Goal: Task Accomplishment & Management: Use online tool/utility

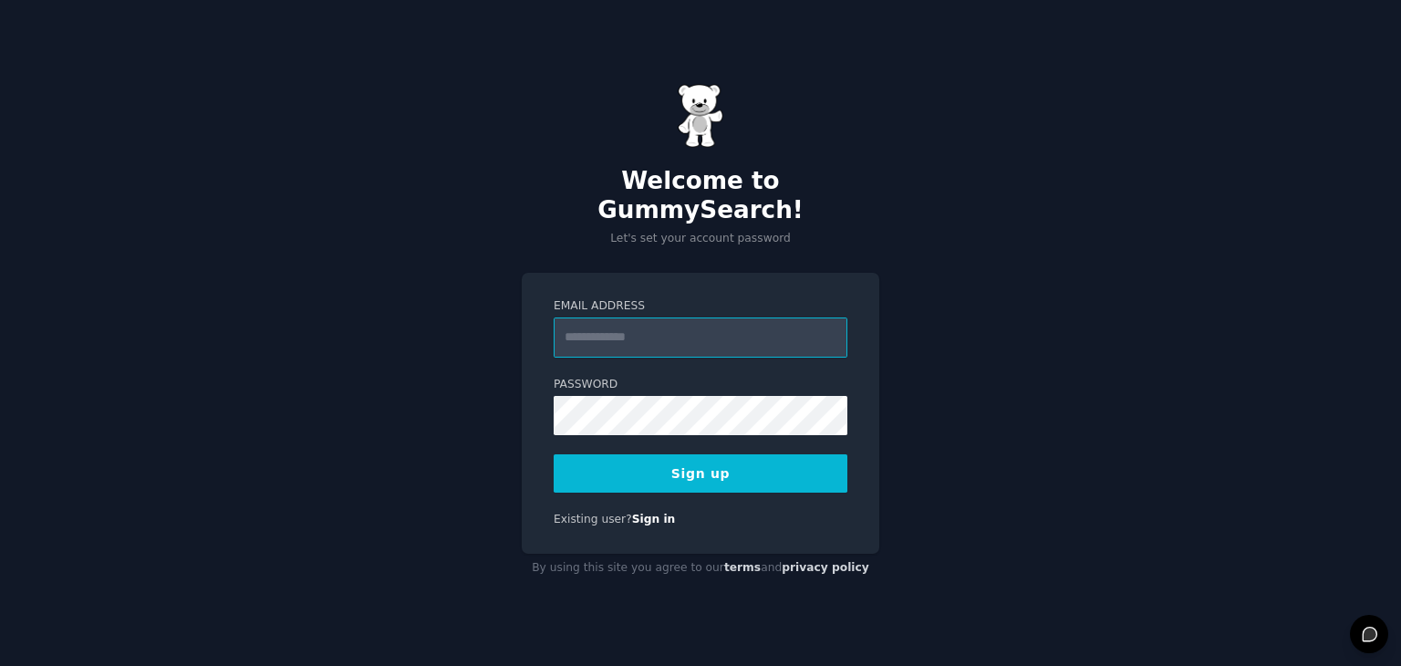
click at [736, 333] on input "Email Address" at bounding box center [701, 337] width 294 height 40
type input "**********"
click at [708, 454] on button "Sign up" at bounding box center [701, 473] width 294 height 38
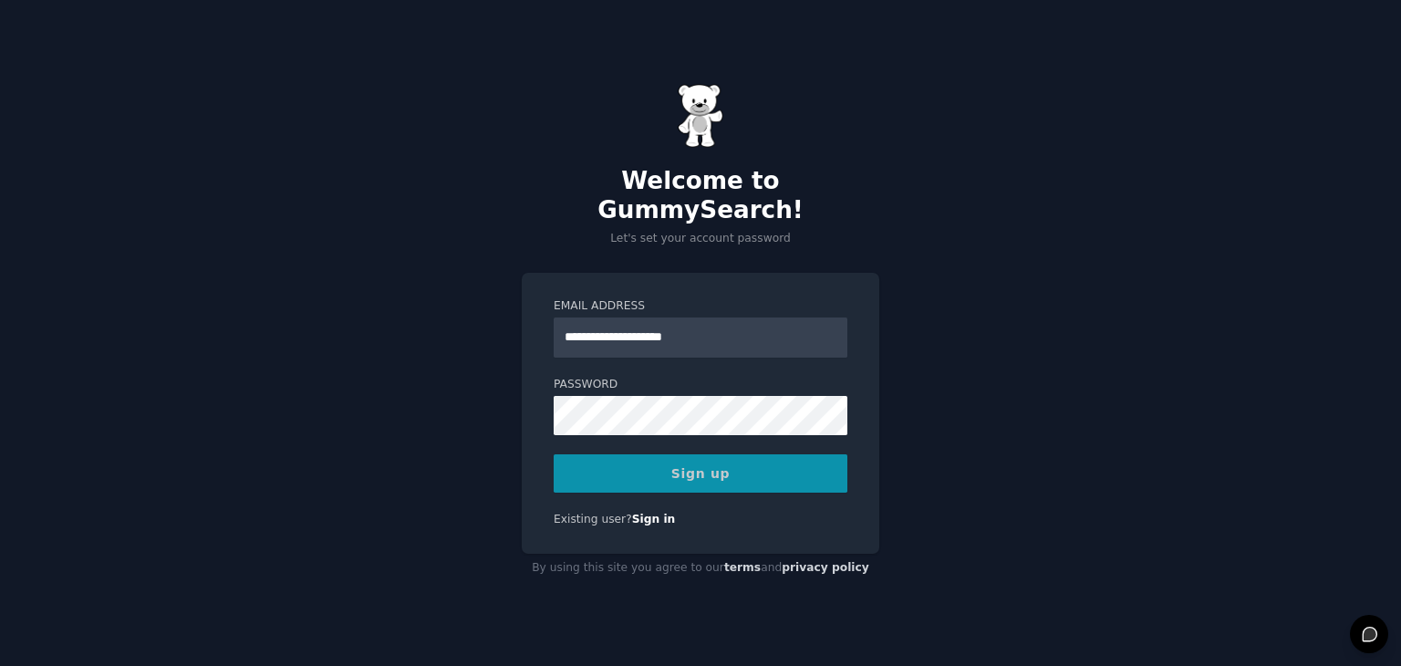
click at [708, 454] on div "Sign up" at bounding box center [701, 473] width 294 height 38
click at [741, 467] on div "Sign up" at bounding box center [701, 473] width 294 height 38
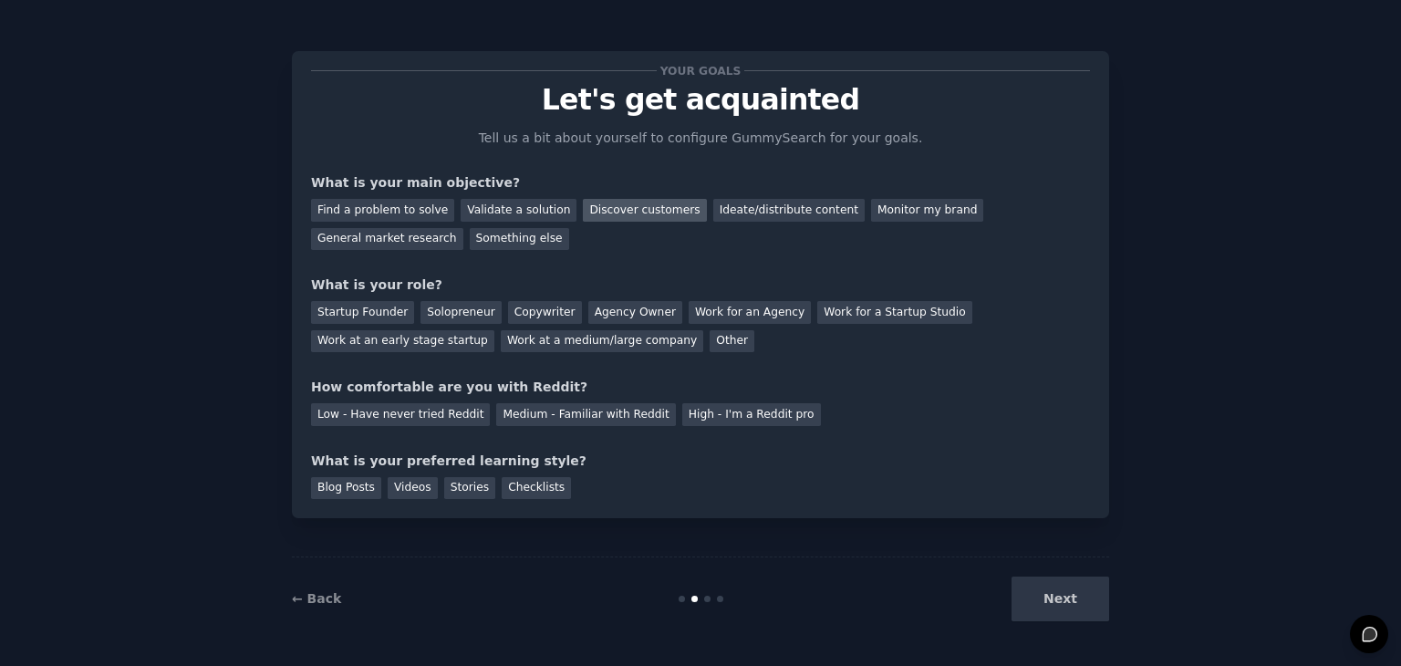
click at [596, 216] on div "Discover customers" at bounding box center [644, 210] width 123 height 23
click at [739, 211] on div "Ideate/distribute content" at bounding box center [788, 210] width 151 height 23
click at [605, 211] on div "Discover customers" at bounding box center [644, 210] width 123 height 23
click at [494, 330] on div "Work at an early stage startup" at bounding box center [402, 341] width 183 height 23
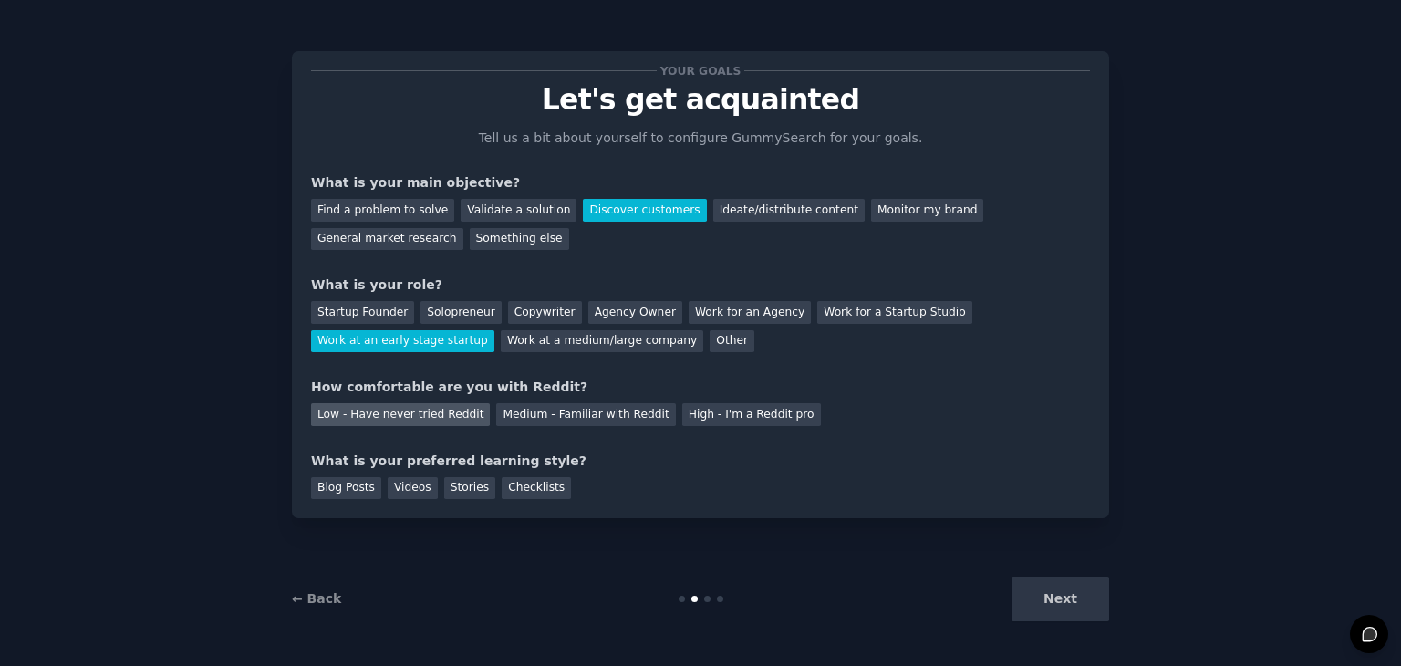
click at [423, 411] on div "Low - Have never tried Reddit" at bounding box center [400, 414] width 179 height 23
click at [509, 490] on div "Checklists" at bounding box center [536, 488] width 69 height 23
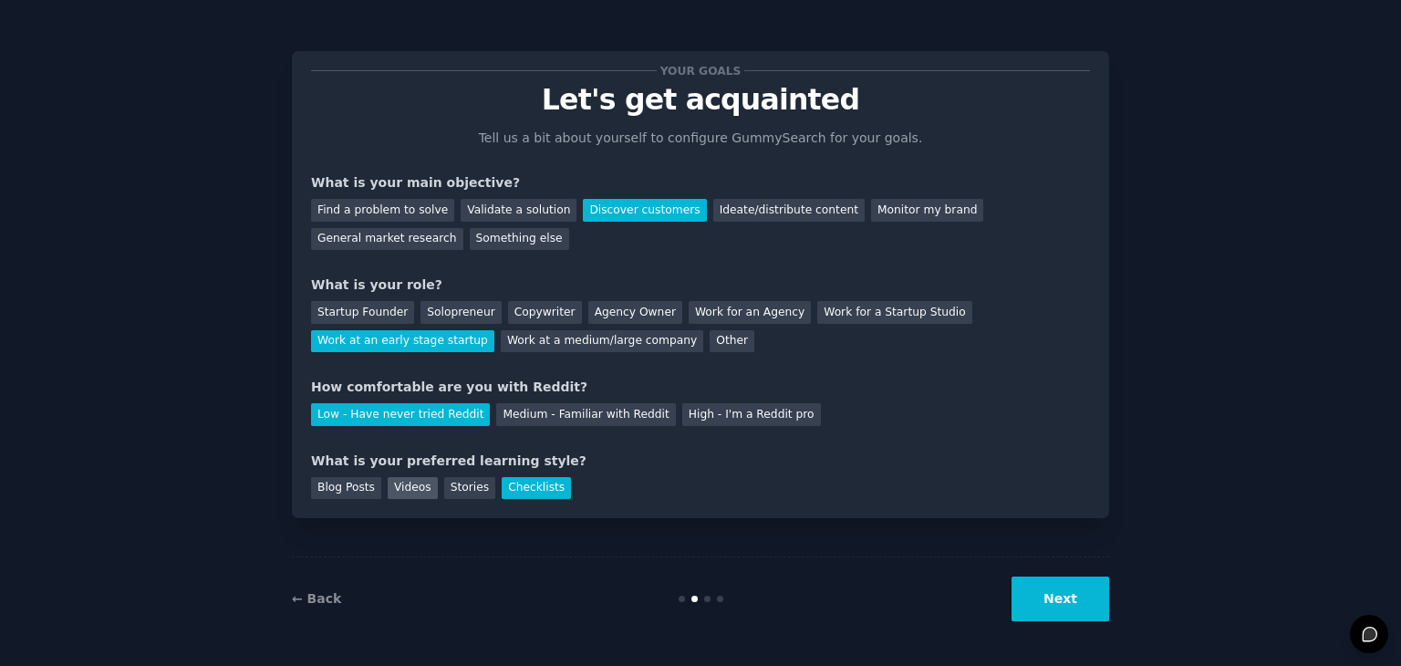
click at [404, 492] on div "Videos" at bounding box center [413, 488] width 50 height 23
click at [357, 485] on div "Blog Posts" at bounding box center [346, 488] width 70 height 23
click at [506, 485] on div "Checklists" at bounding box center [536, 488] width 69 height 23
click at [1089, 606] on button "Next" at bounding box center [1060, 598] width 98 height 45
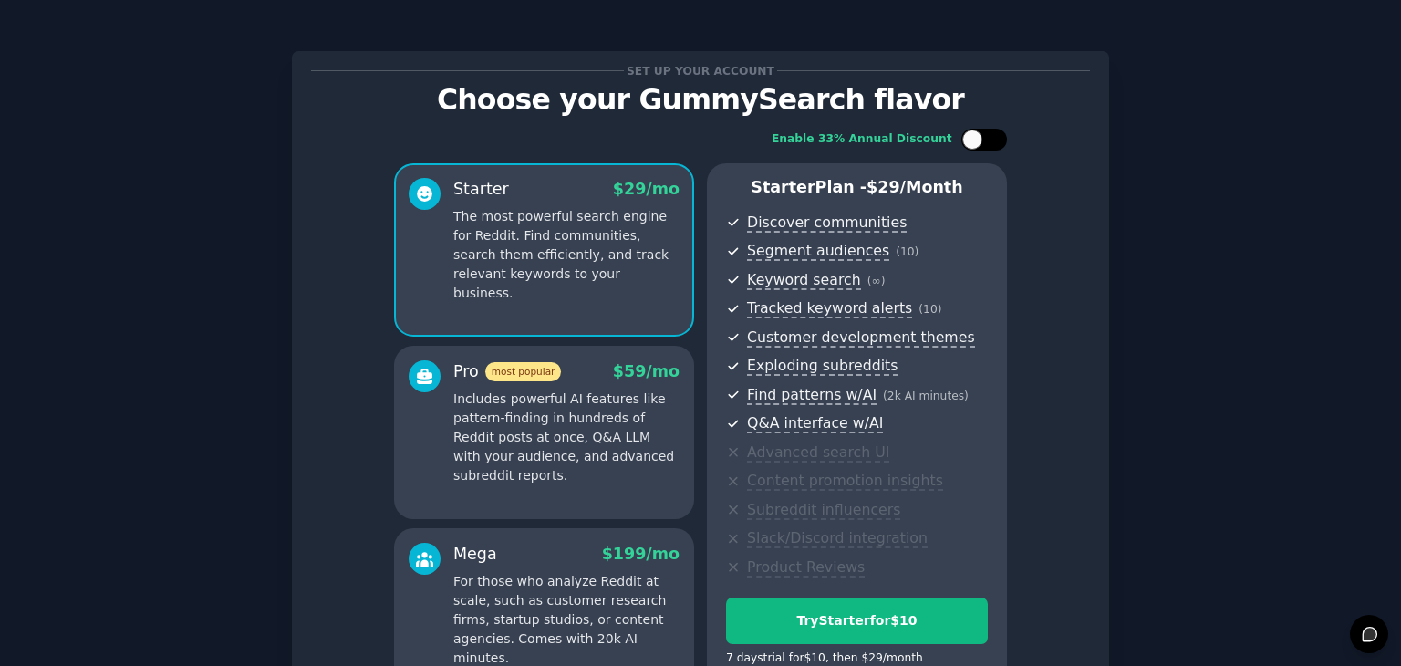
click at [978, 140] on div at bounding box center [972, 139] width 20 height 20
checkbox input "true"
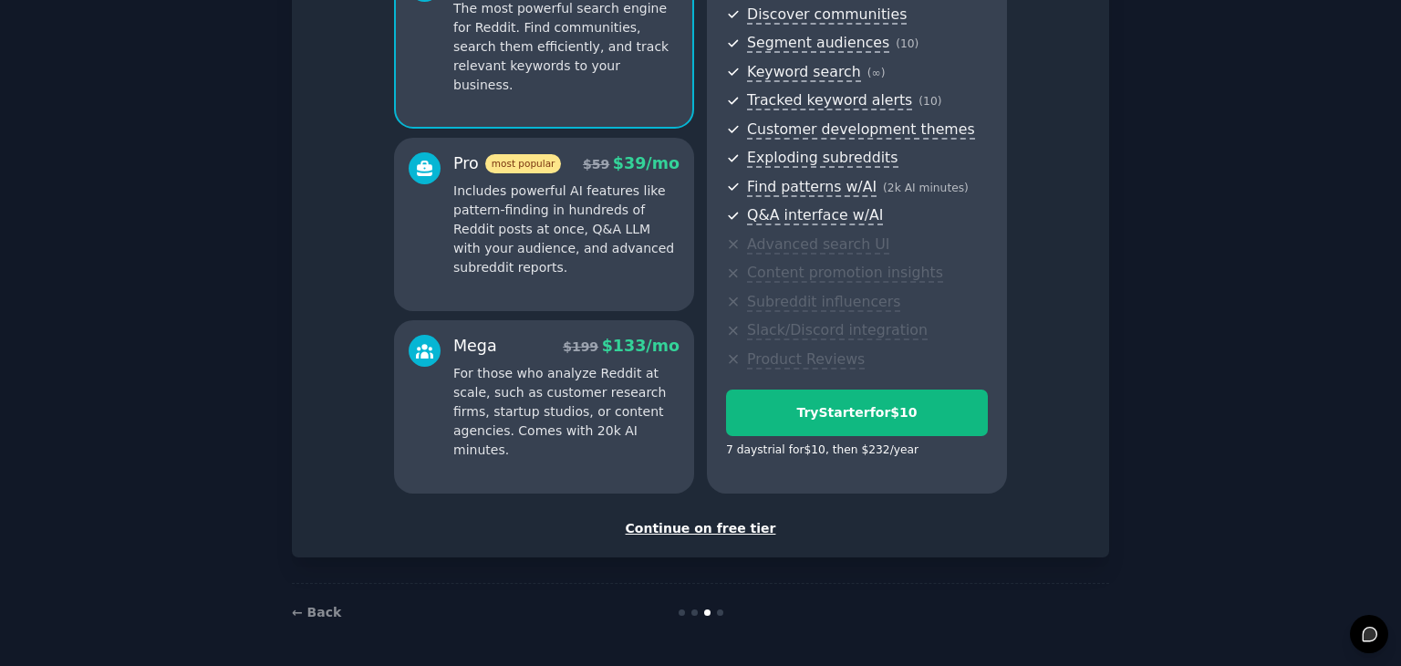
scroll to position [208, 0]
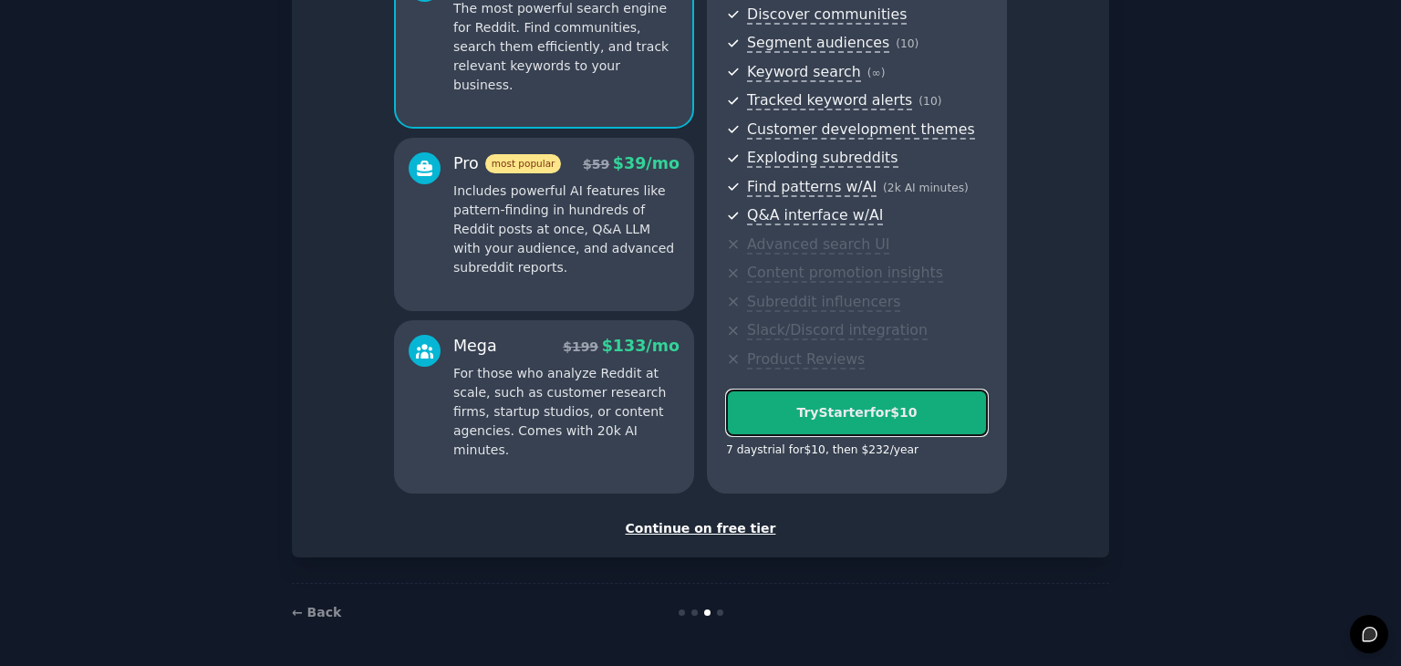
click at [916, 419] on div "Try Starter for $10" at bounding box center [857, 412] width 260 height 19
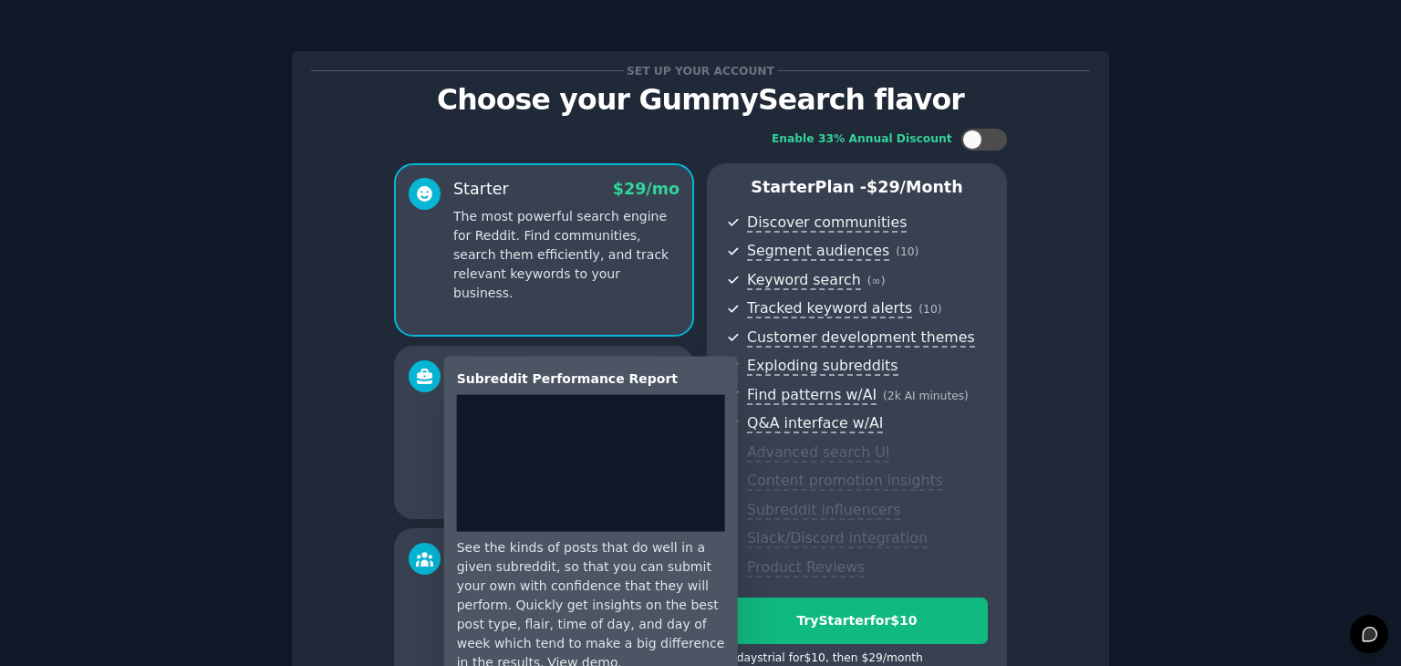
scroll to position [208, 0]
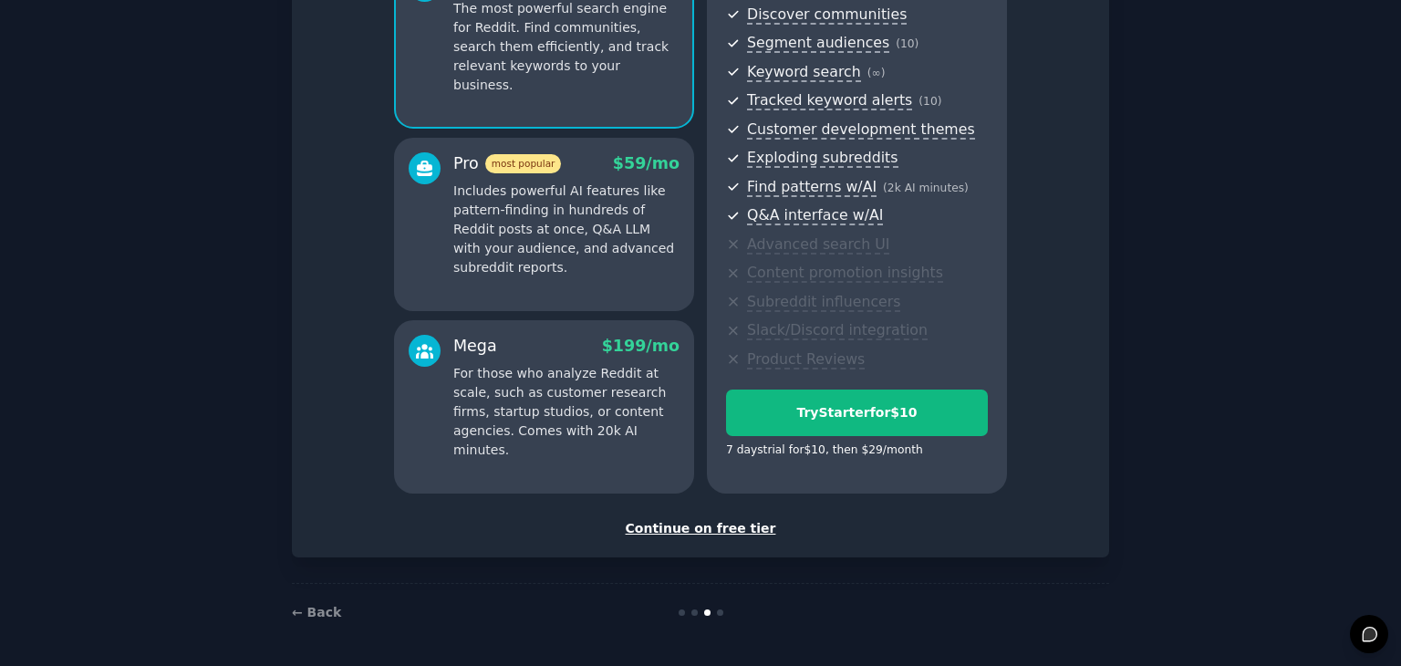
click at [715, 531] on div "Continue on free tier" at bounding box center [700, 528] width 779 height 19
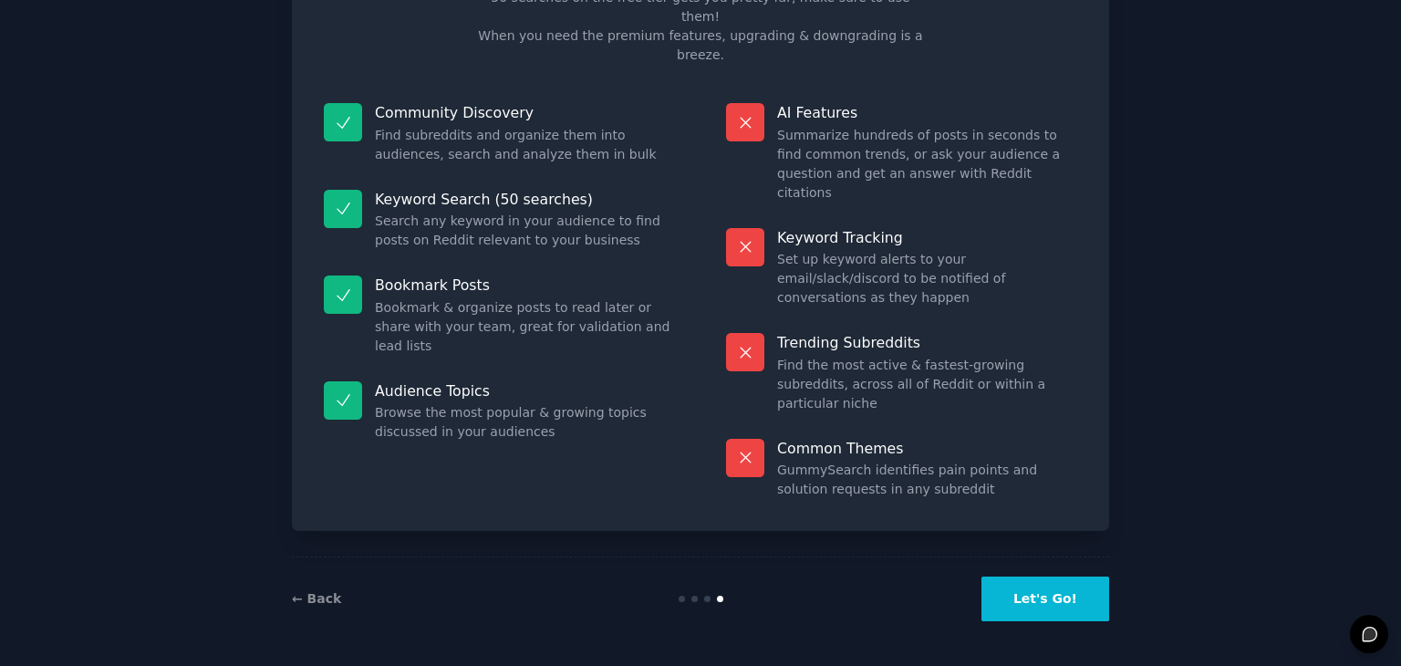
scroll to position [44, 0]
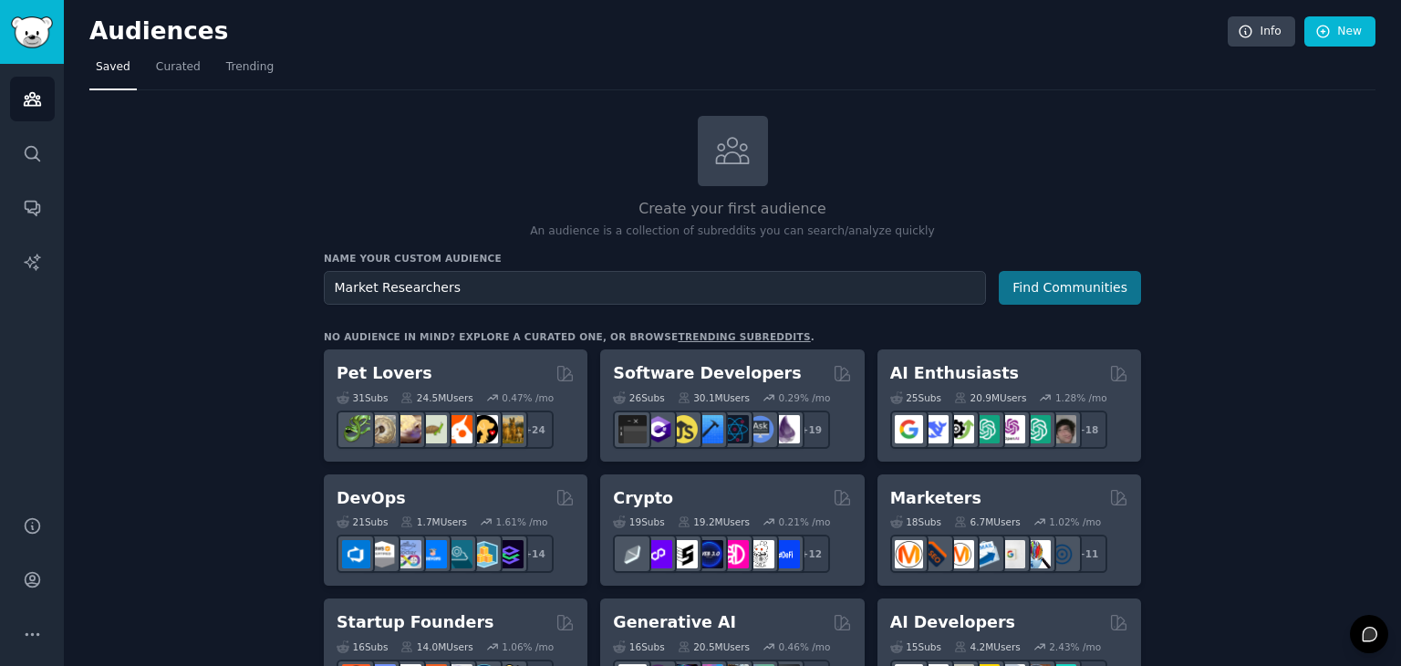
type input "Market Researchers"
click at [1098, 286] on button "Find Communities" at bounding box center [1070, 288] width 142 height 34
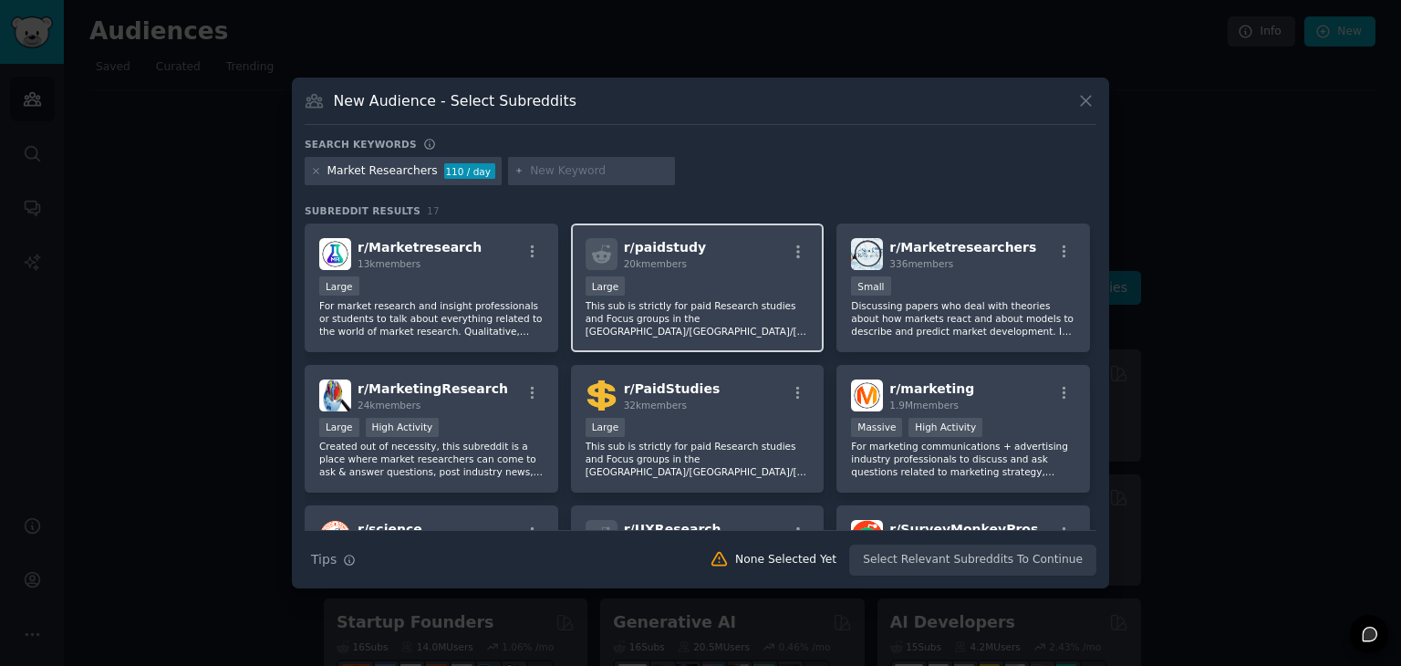
click at [755, 276] on div "Large" at bounding box center [697, 287] width 224 height 23
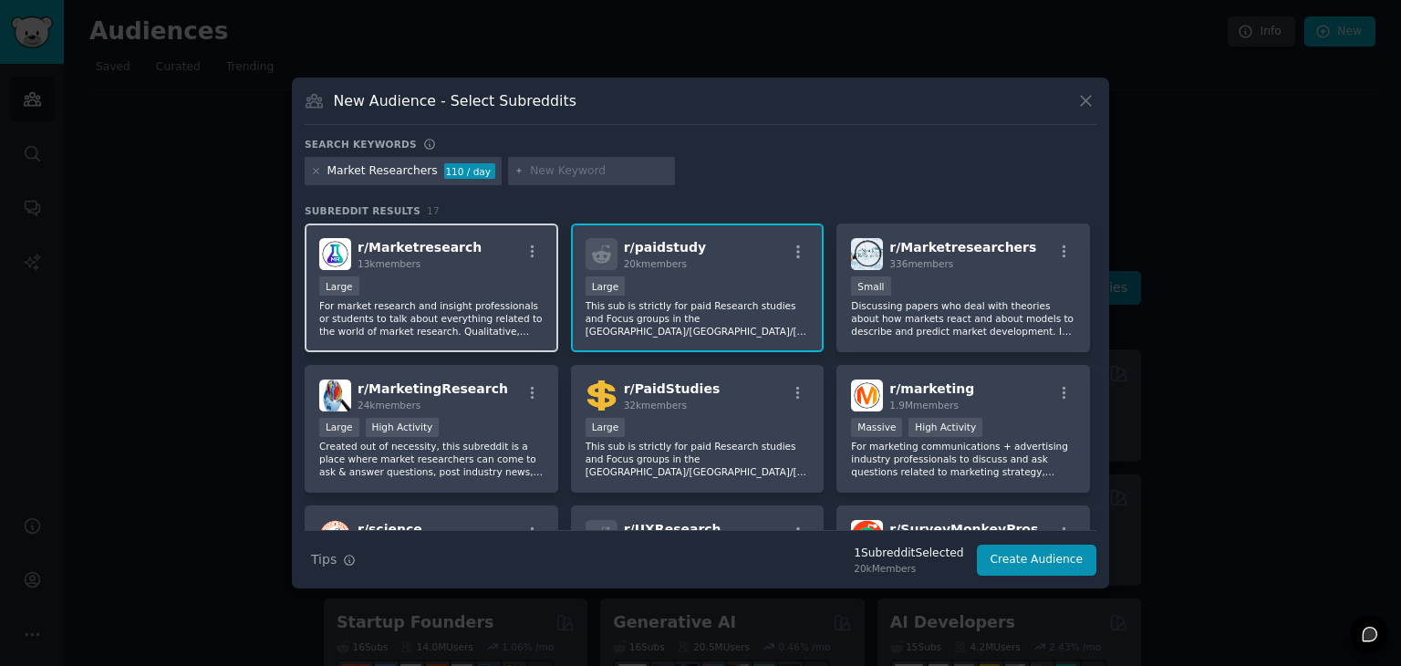
click at [461, 309] on p "For market research and insight professionals or students to talk about everyth…" at bounding box center [431, 318] width 224 height 38
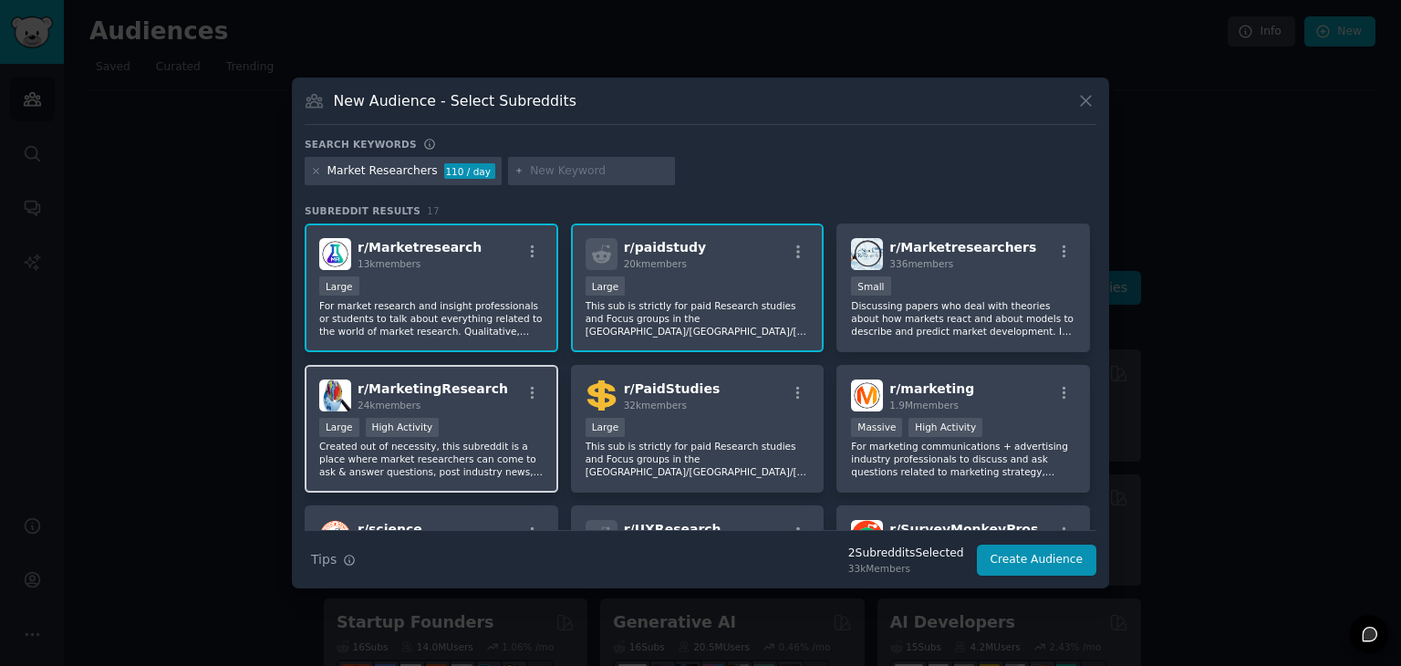
click at [467, 420] on div "Large High Activity" at bounding box center [431, 429] width 224 height 23
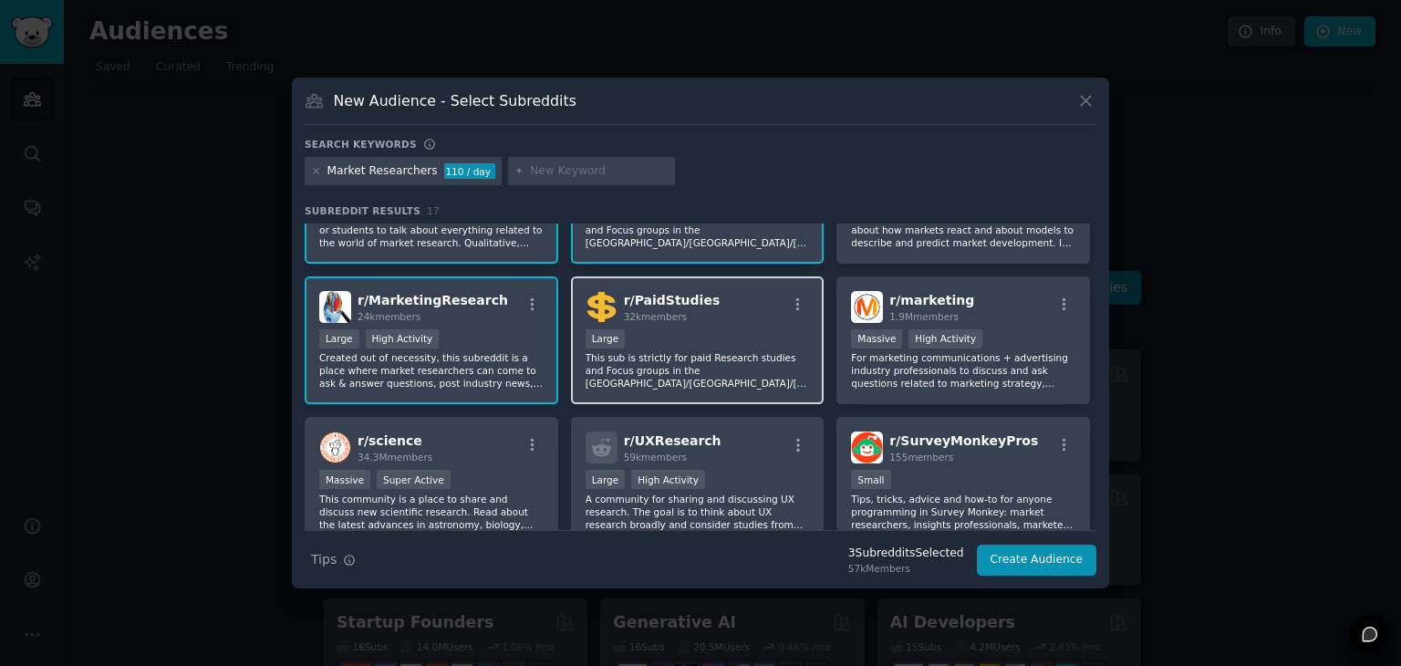
scroll to position [182, 0]
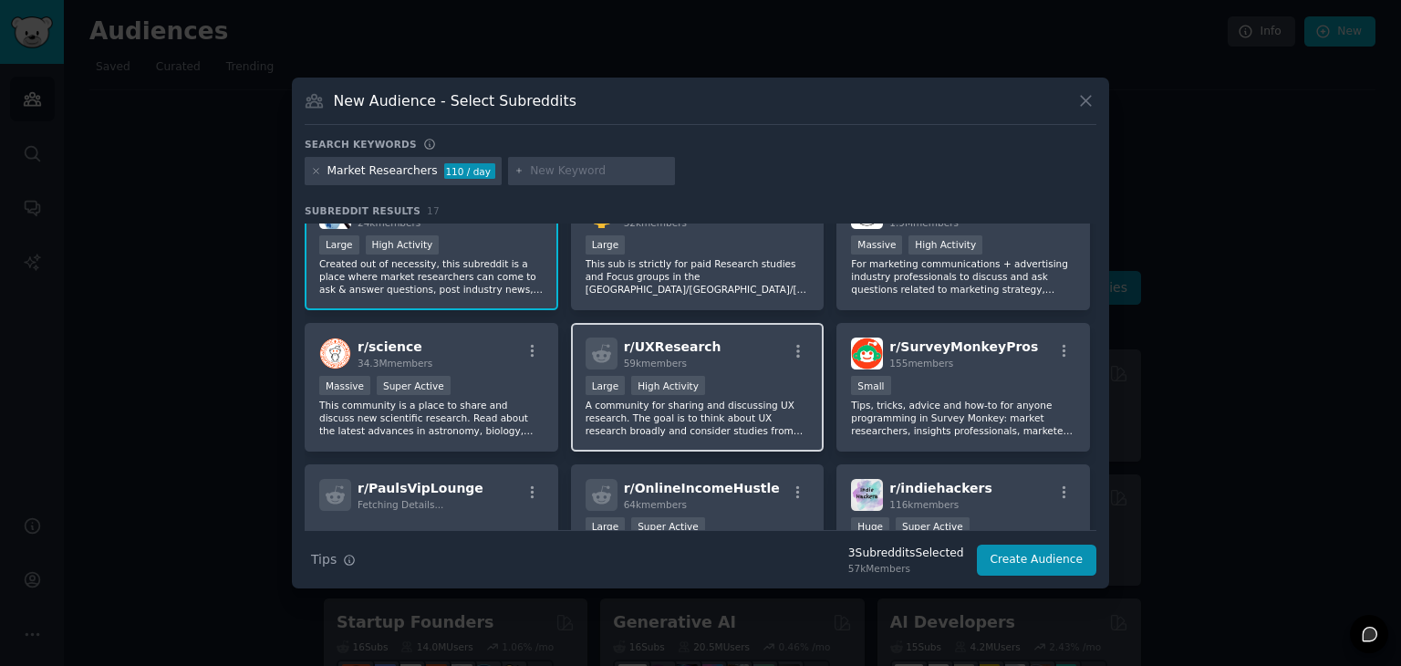
click at [755, 408] on p "A community for sharing and discussing UX research. The goal is to think about …" at bounding box center [697, 418] width 224 height 38
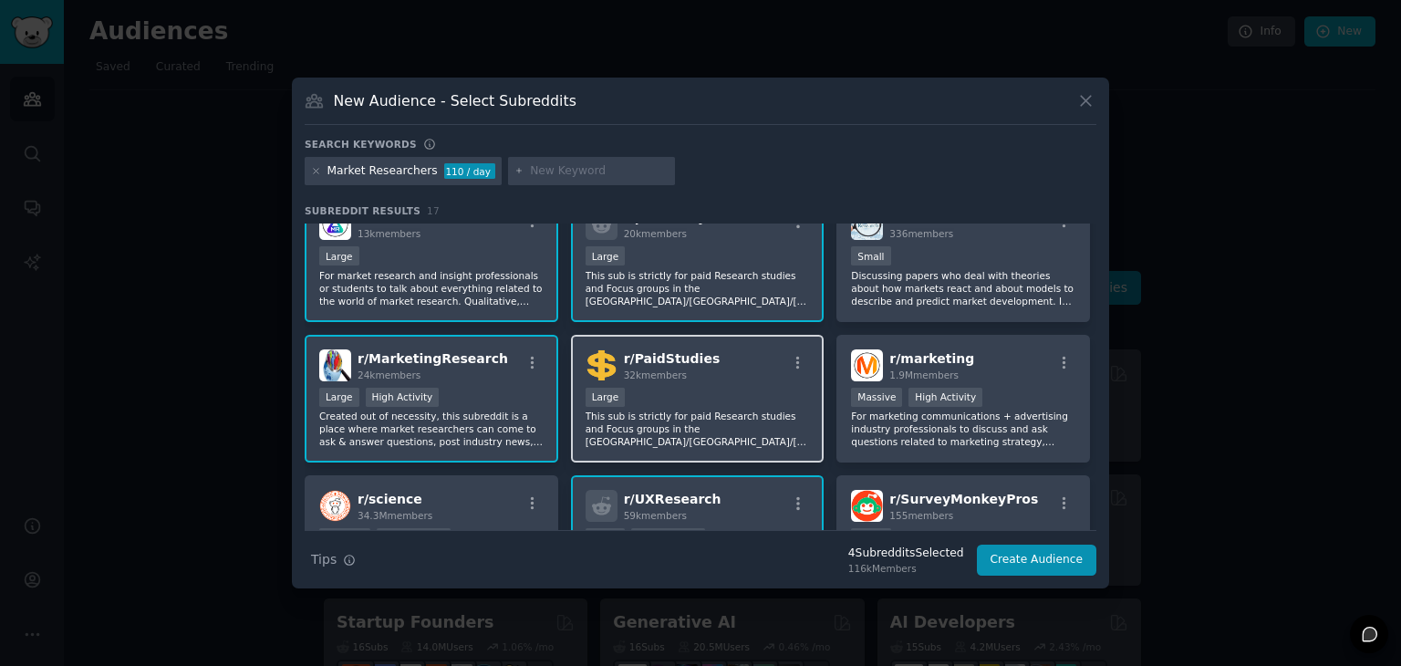
scroll to position [0, 0]
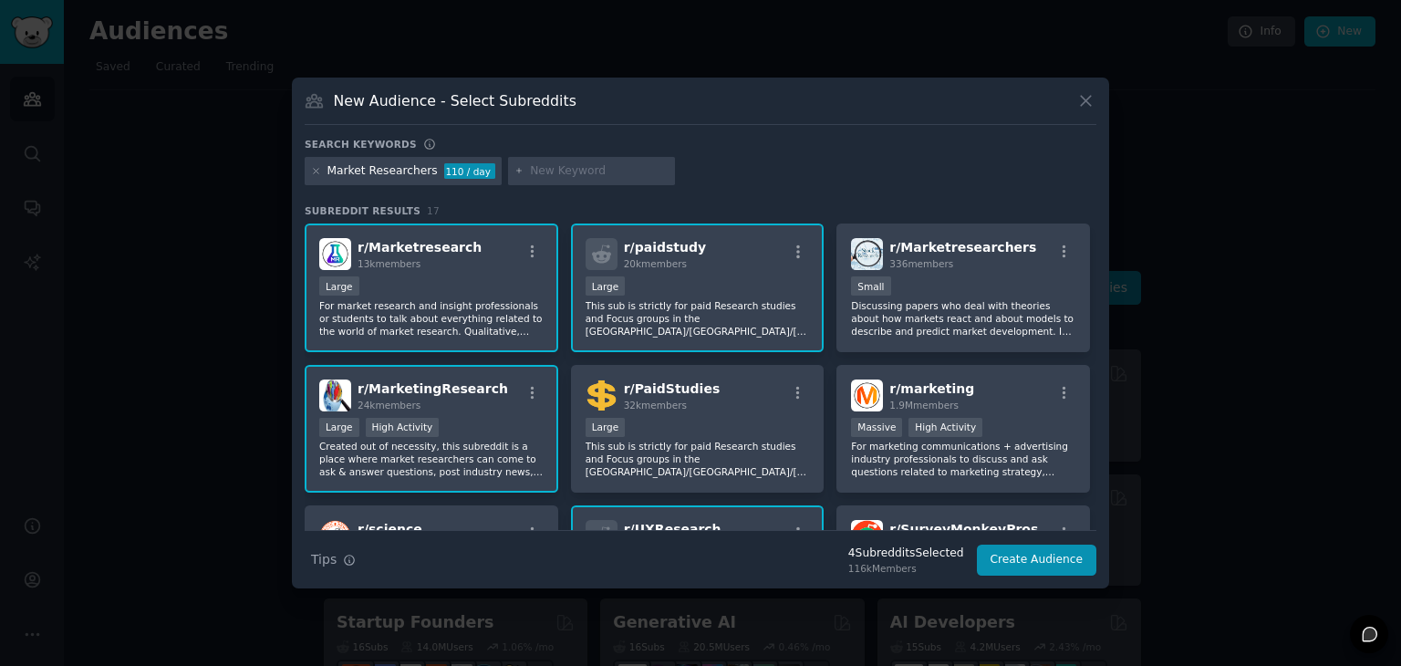
click at [733, 303] on p "This sub is strictly for paid Research studies and Focus groups in the USA/Cana…" at bounding box center [697, 318] width 224 height 38
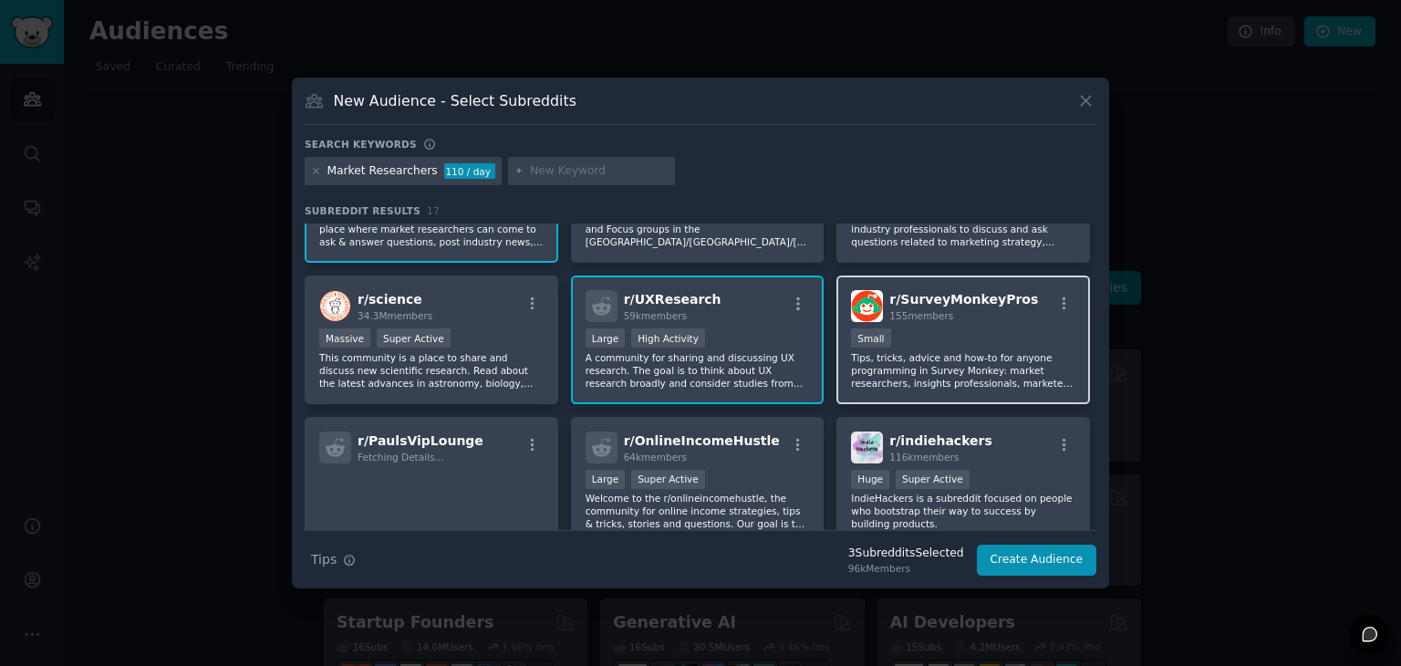
scroll to position [274, 0]
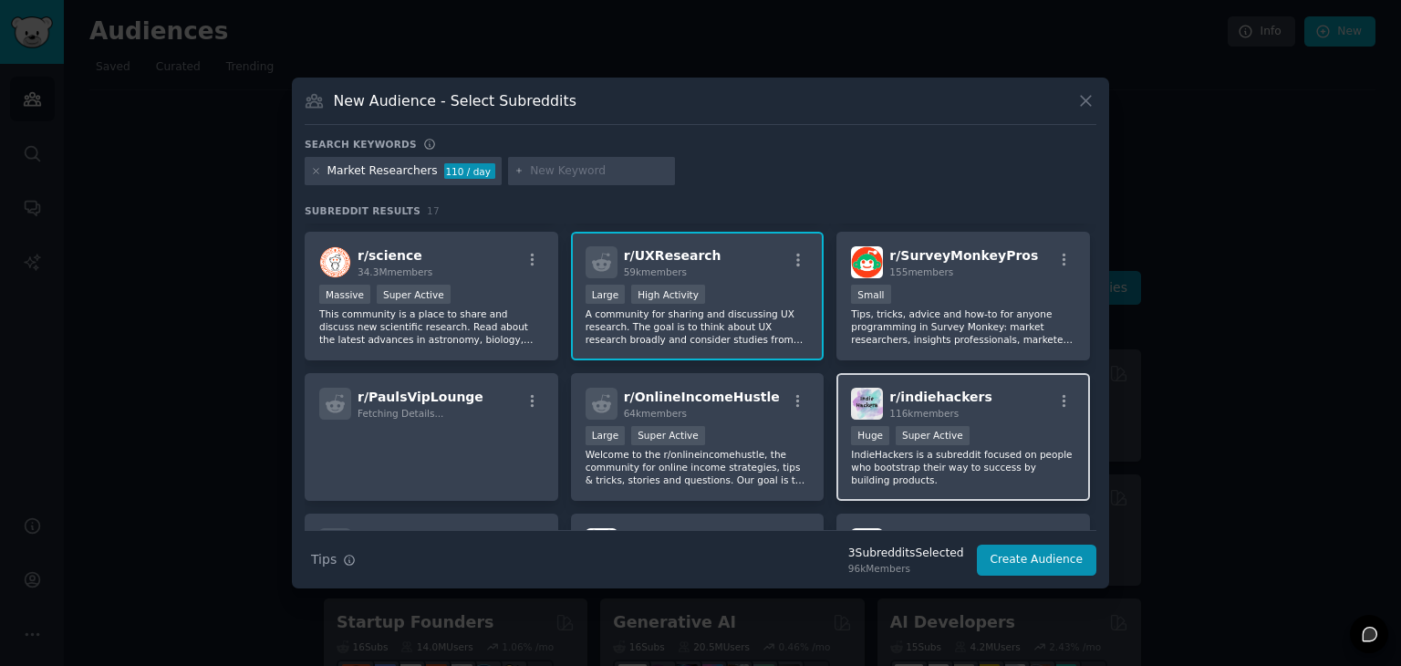
click at [1000, 431] on div "Huge Super Active" at bounding box center [963, 437] width 224 height 23
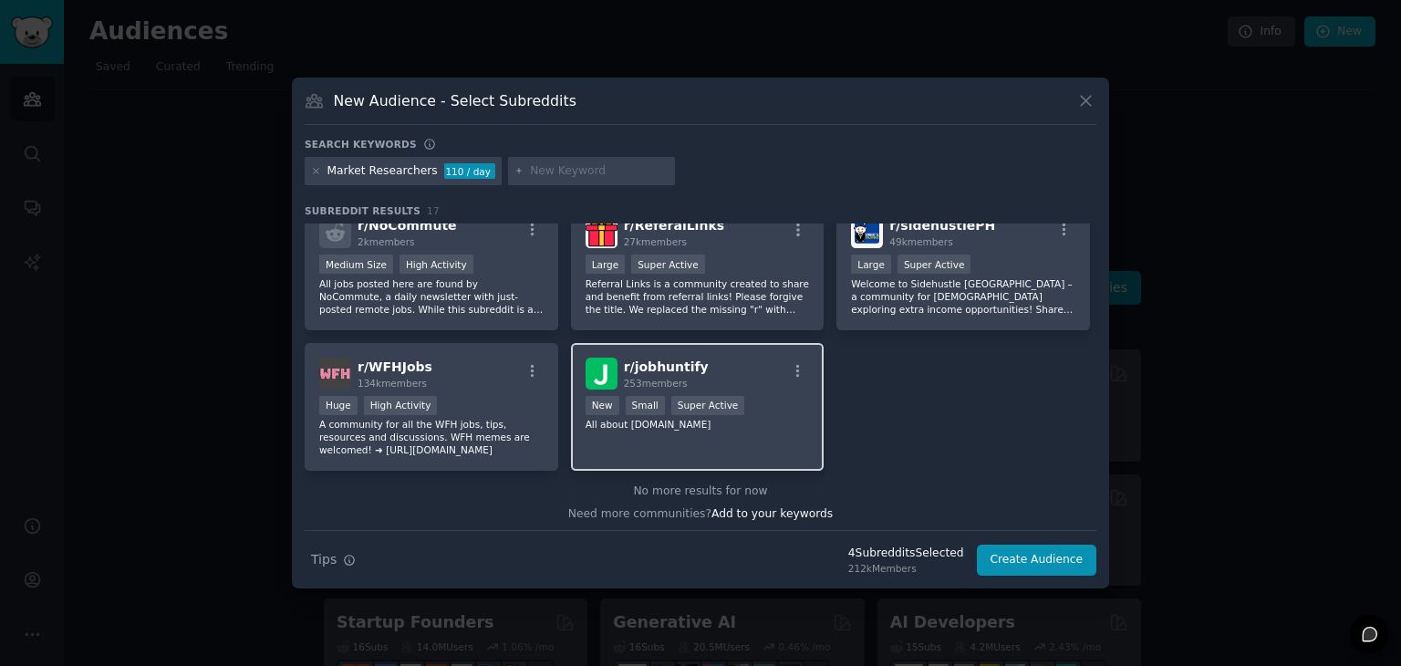
scroll to position [494, 0]
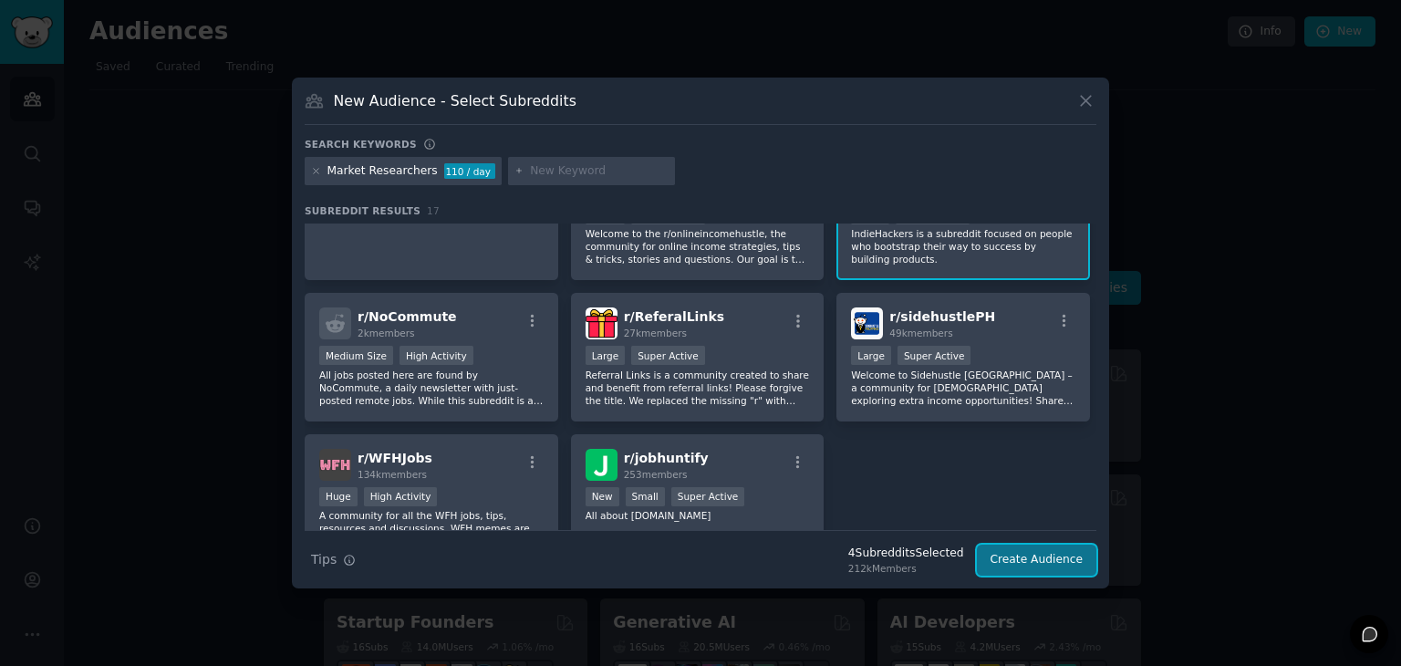
click at [1010, 563] on button "Create Audience" at bounding box center [1037, 559] width 120 height 31
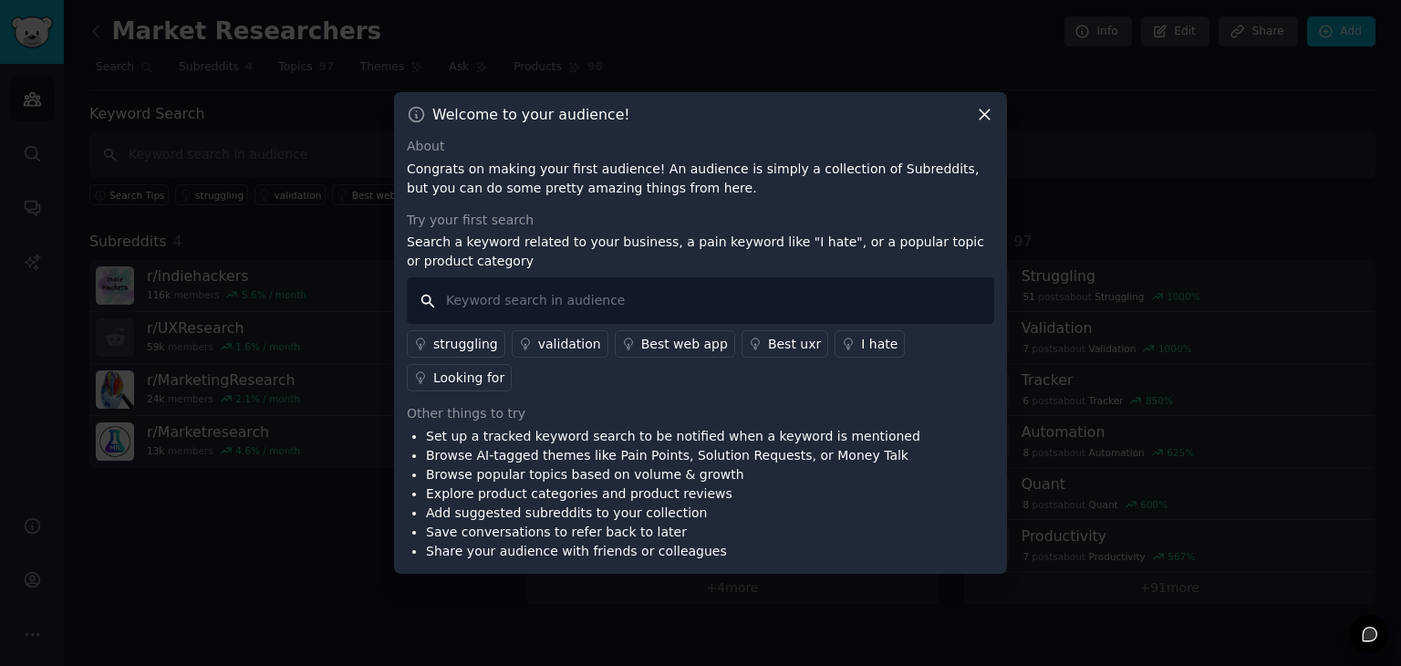
click at [696, 309] on input "text" at bounding box center [700, 300] width 587 height 47
type input "best ai tool"
drag, startPoint x: 547, startPoint y: 419, endPoint x: 738, endPoint y: 419, distance: 190.6
click at [738, 427] on li "Set up a tracked keyword search to be notified when a keyword is mentioned" at bounding box center [673, 436] width 494 height 19
click at [804, 446] on li "Browse AI-tagged themes like Pain Points, Solution Requests, or Money Talk" at bounding box center [673, 455] width 494 height 19
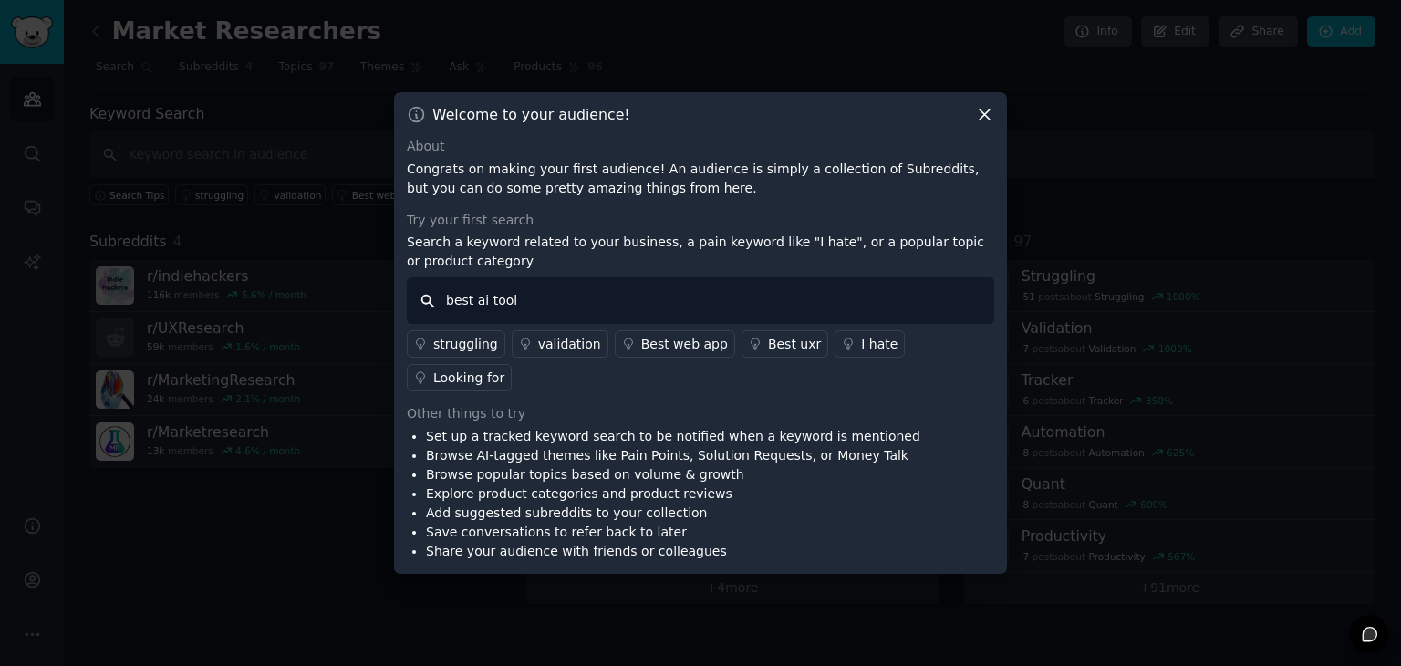
click at [618, 324] on input "best ai tool" at bounding box center [700, 300] width 587 height 47
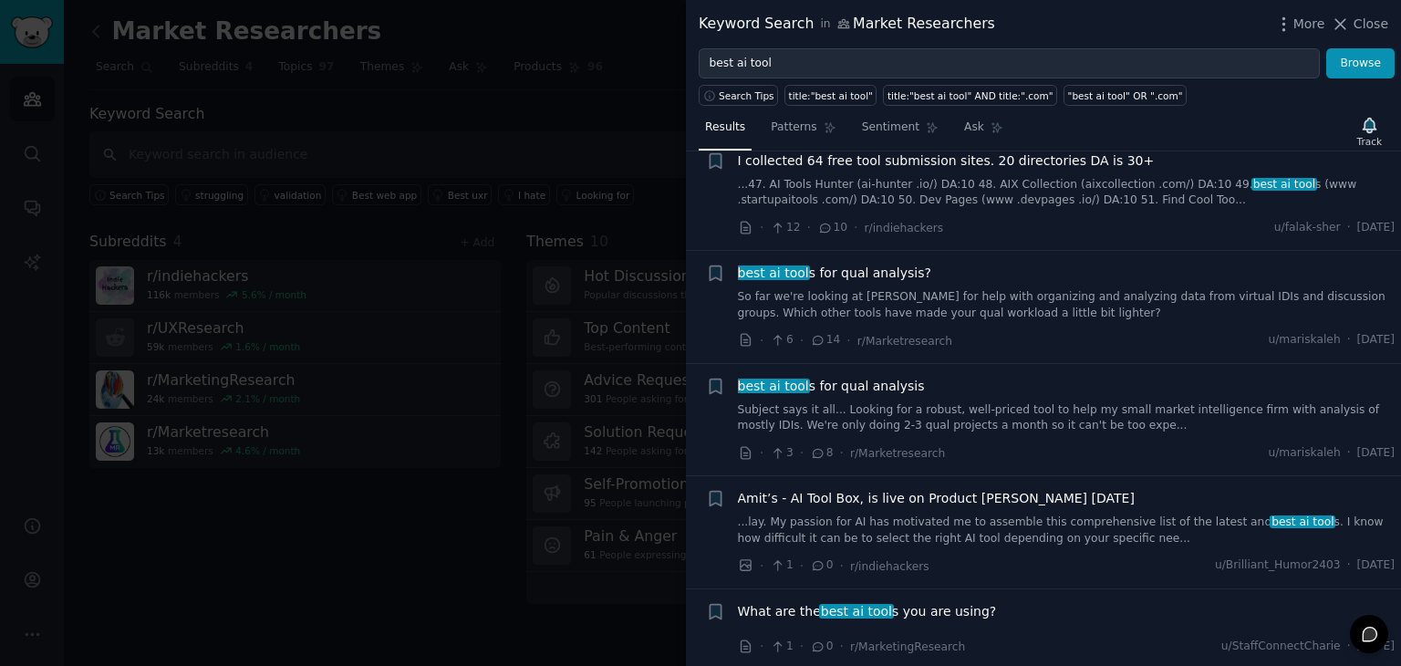
scroll to position [638, 0]
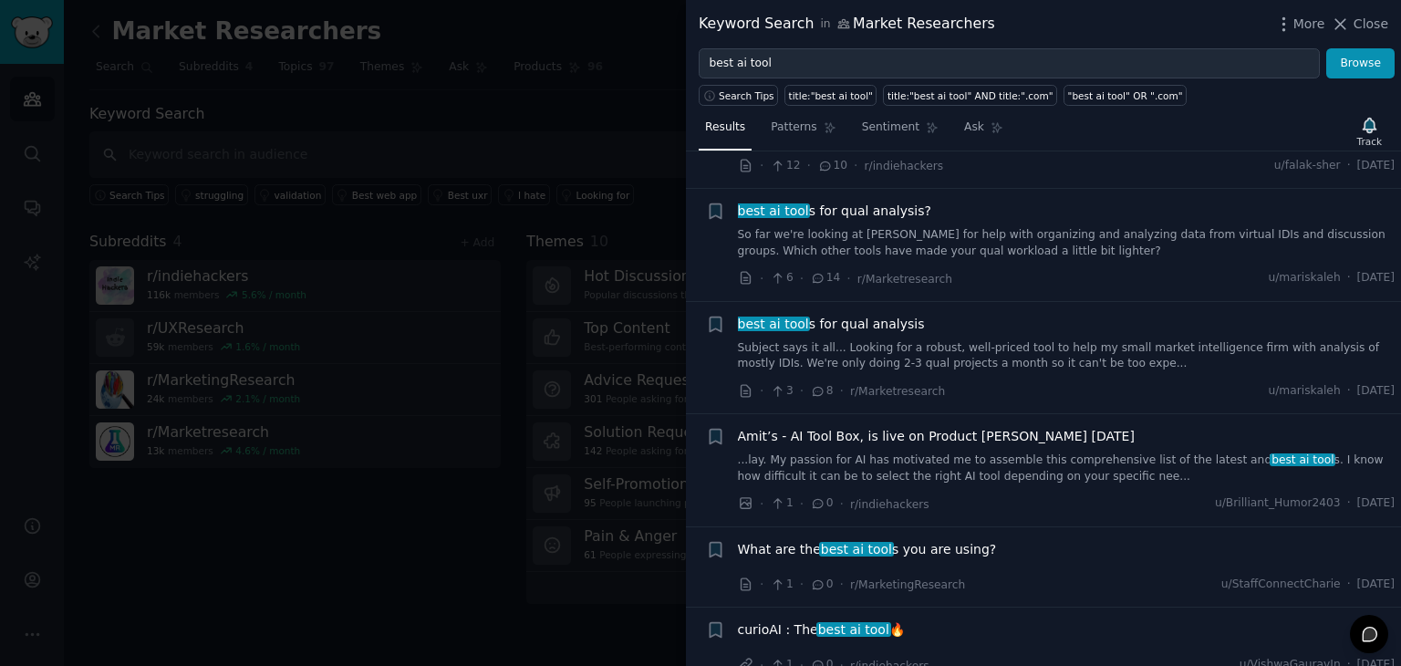
click at [1000, 340] on link "Subject says it all... Looking for a robust, well-priced tool to help my small …" at bounding box center [1067, 356] width 658 height 32
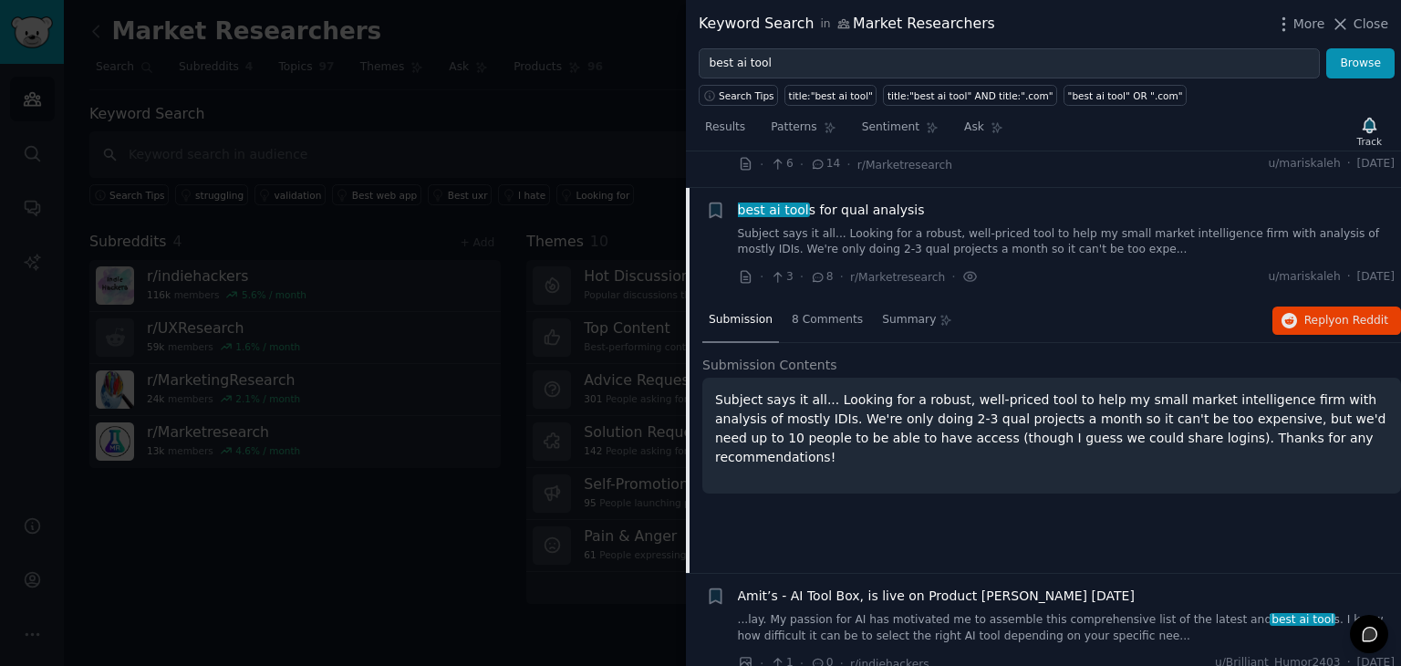
scroll to position [768, 0]
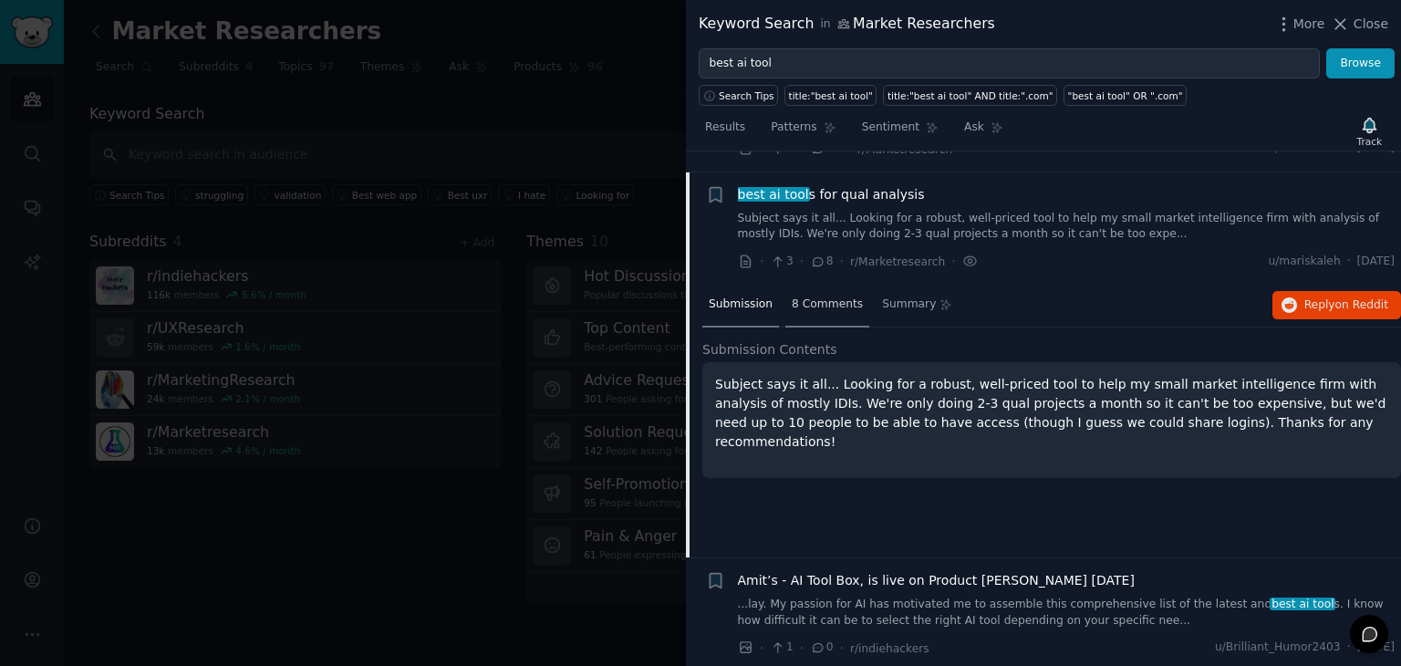
click at [814, 296] on span "8 Comments" at bounding box center [827, 304] width 71 height 16
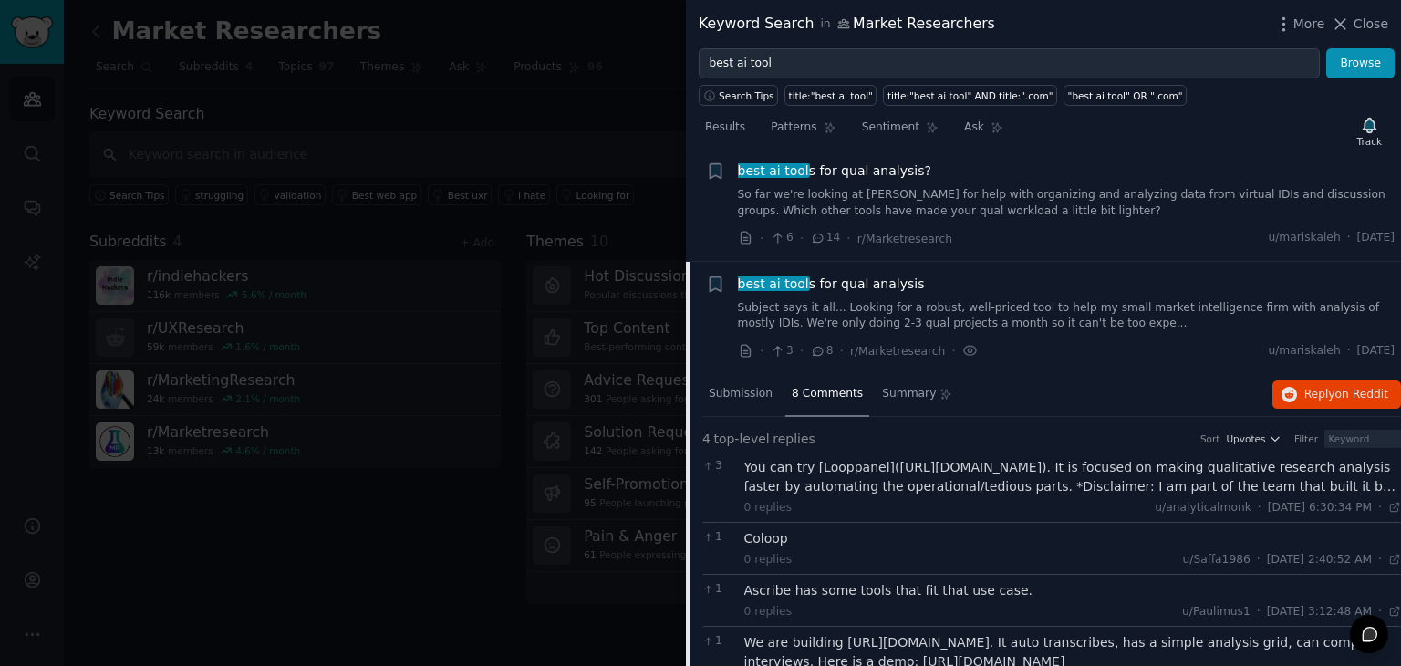
scroll to position [677, 0]
click at [758, 384] on div "Submission" at bounding box center [740, 397] width 77 height 44
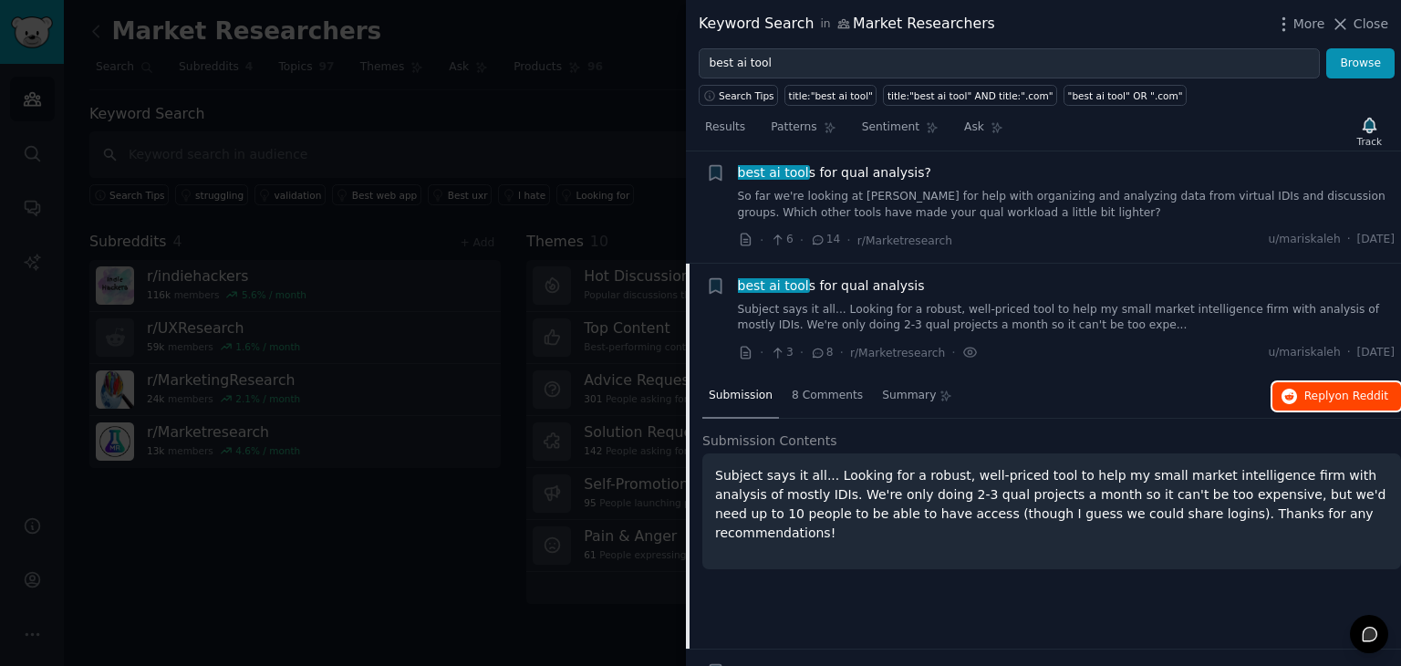
click at [1312, 388] on span "Reply on Reddit" at bounding box center [1346, 396] width 84 height 16
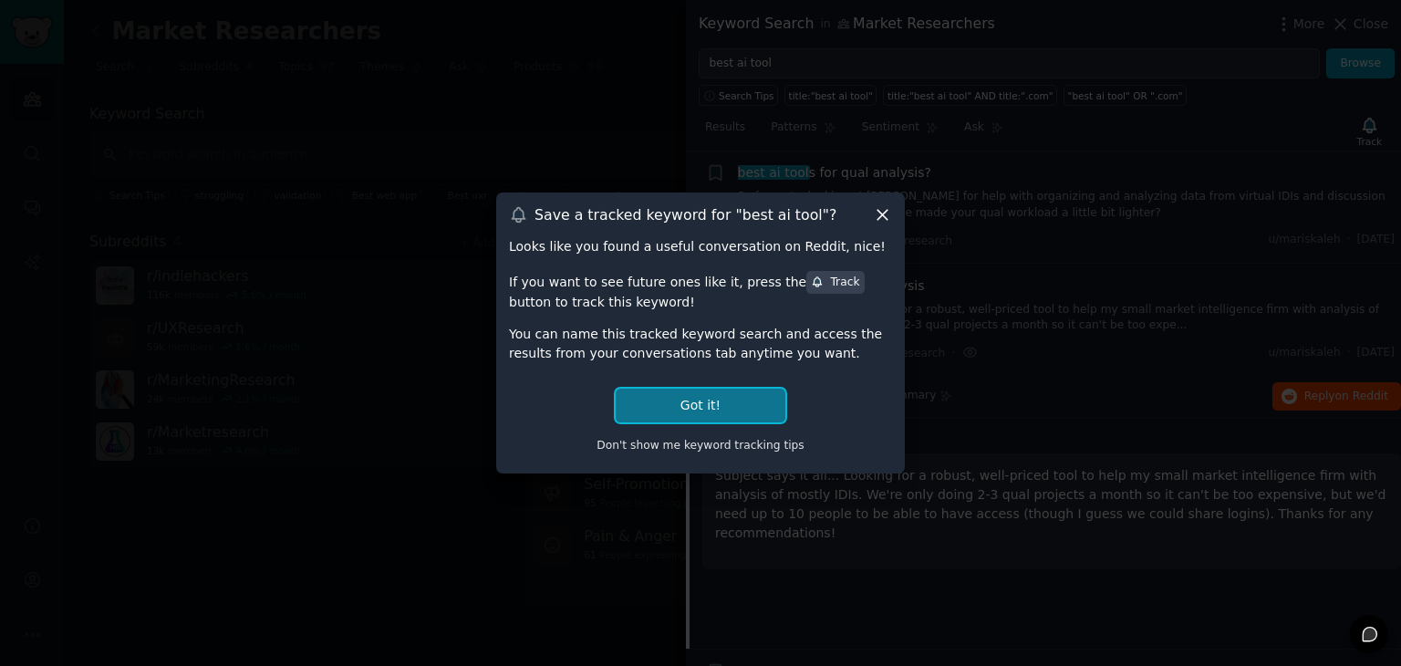
click at [697, 408] on button "Got it!" at bounding box center [701, 405] width 170 height 34
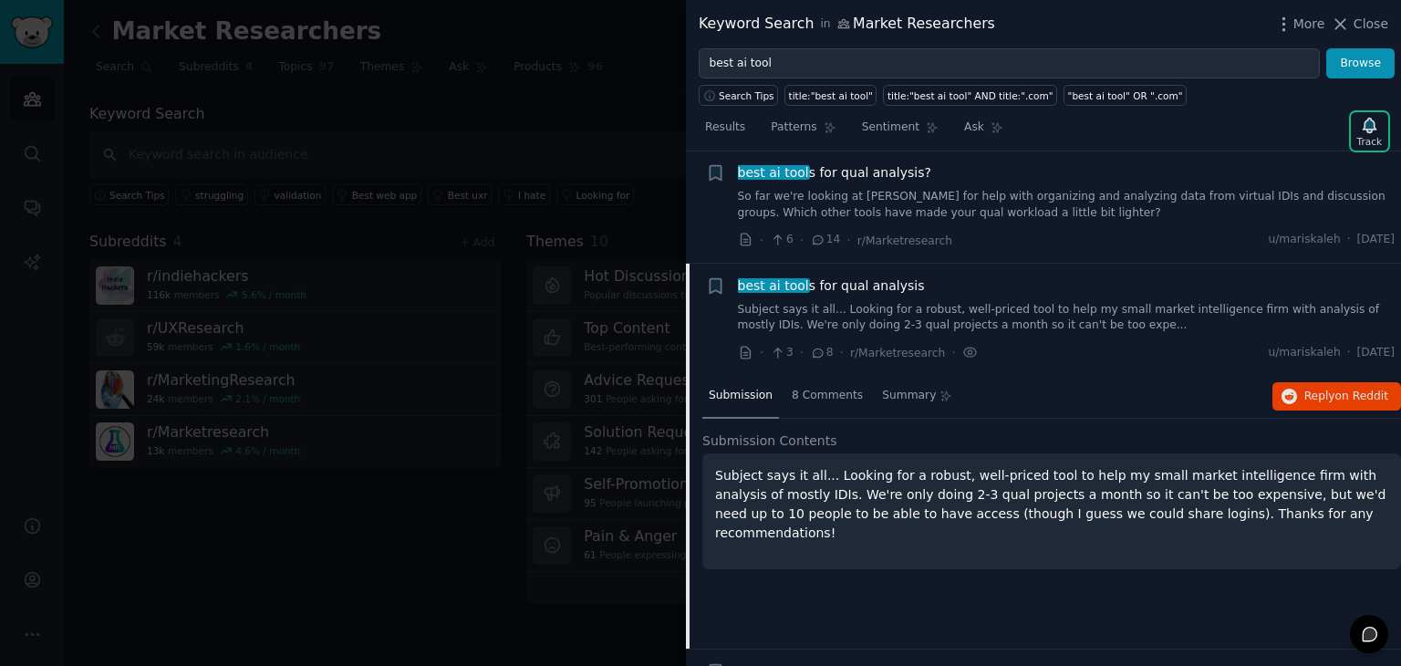
drag, startPoint x: 1368, startPoint y: 129, endPoint x: 1350, endPoint y: 138, distance: 20.0
click at [1368, 129] on icon "button" at bounding box center [1368, 125] width 13 height 15
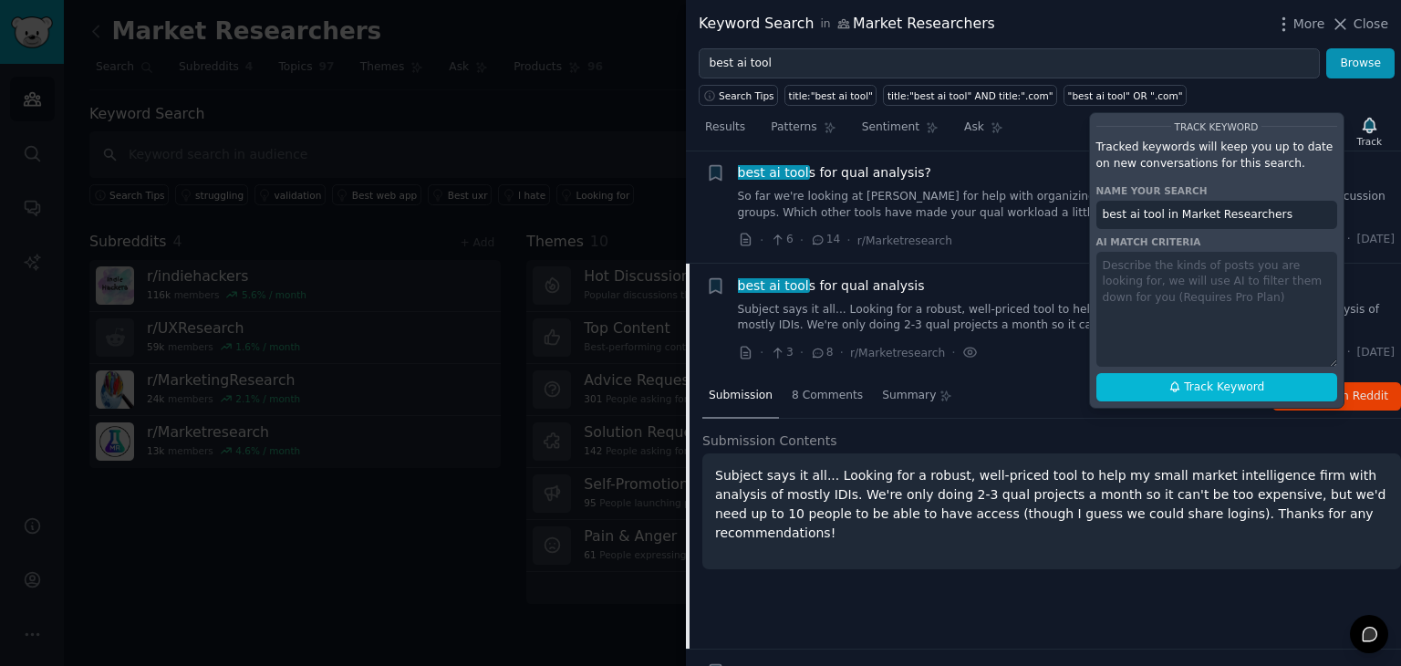
click at [1164, 217] on input "best ai tool in Market Researchers" at bounding box center [1216, 215] width 241 height 29
click at [1244, 375] on button "Track Keyword" at bounding box center [1216, 387] width 241 height 29
type input "best ai tool in Market Researchers"
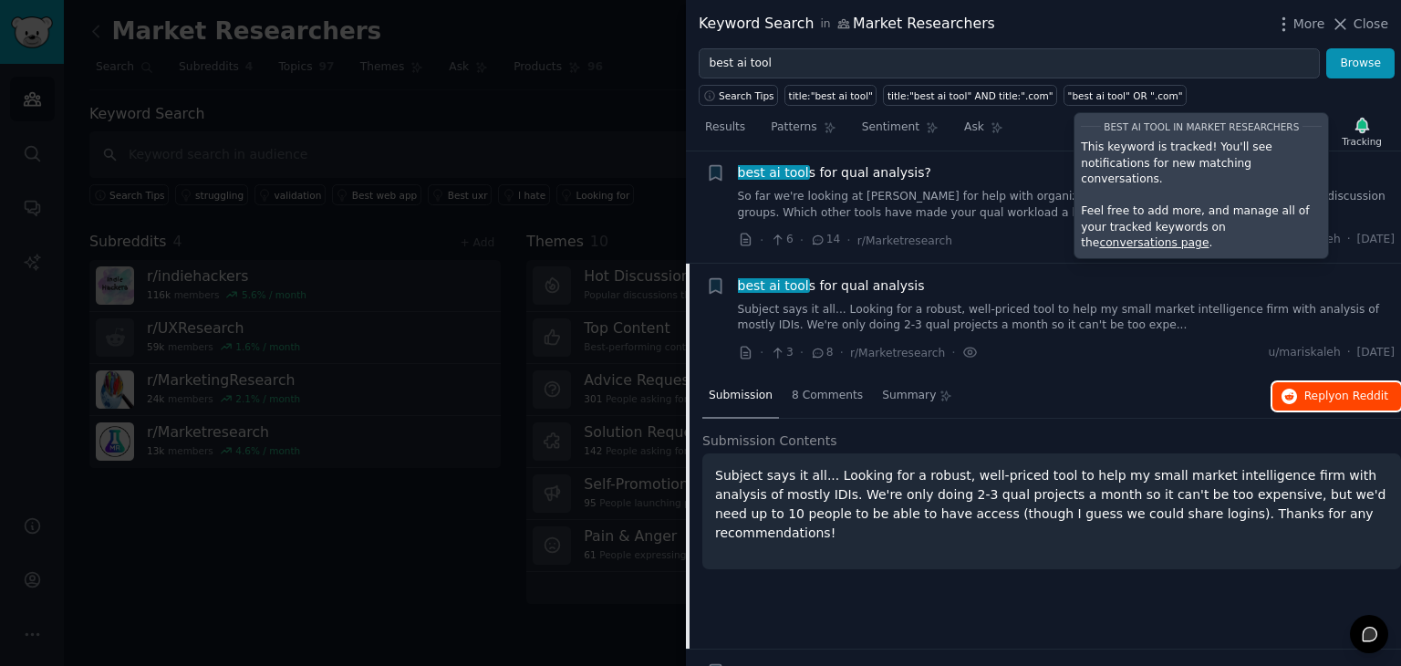
click at [1364, 389] on span "on Reddit" at bounding box center [1361, 395] width 53 height 13
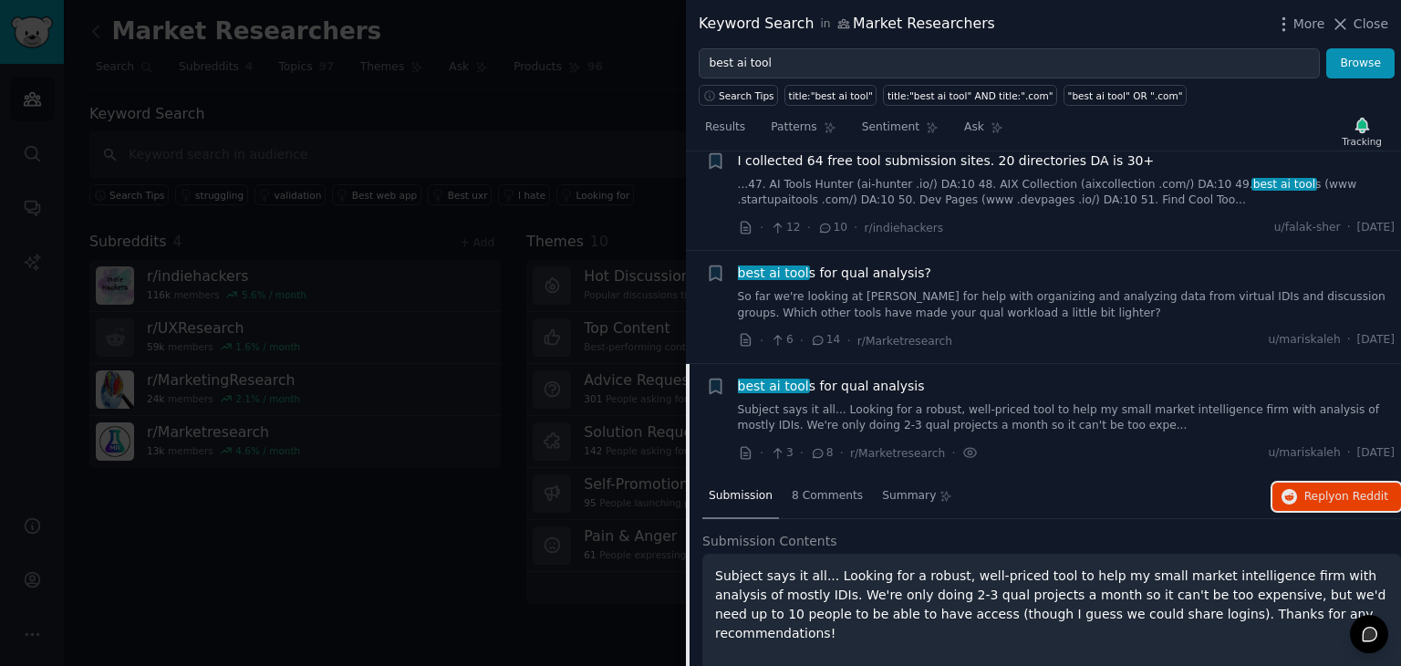
scroll to position [365, 0]
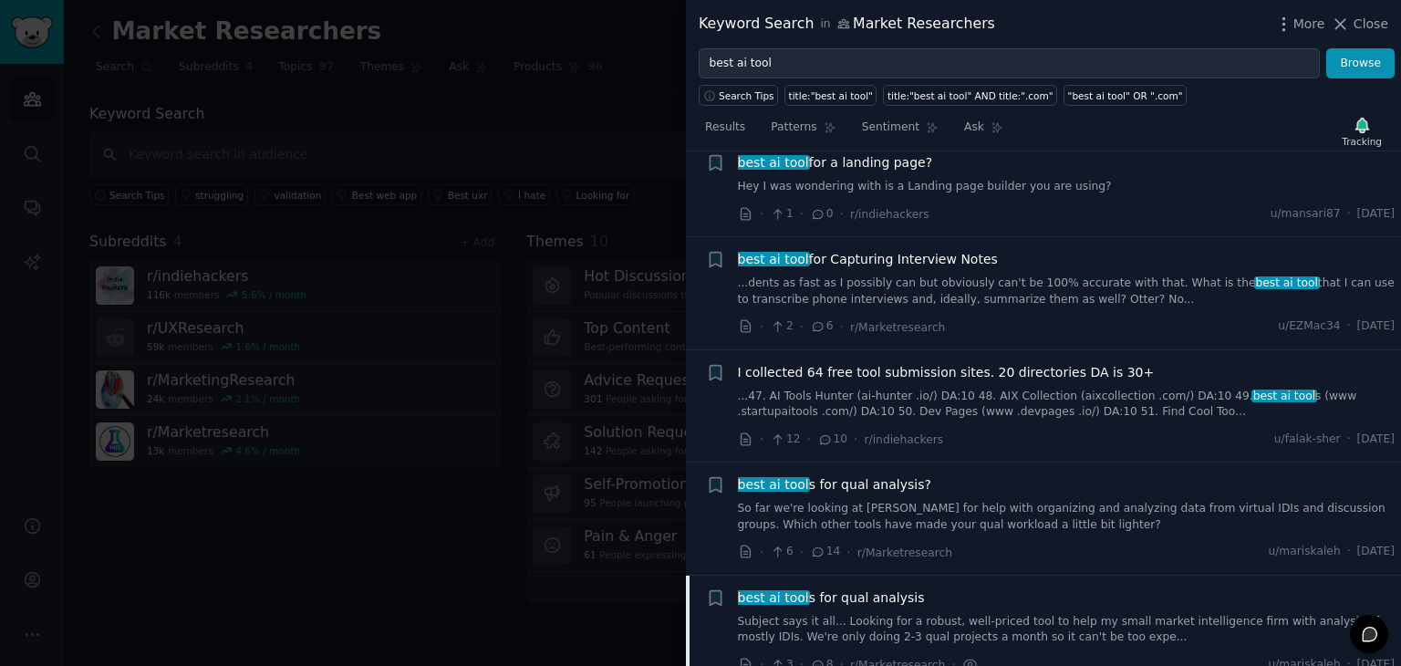
drag, startPoint x: 1355, startPoint y: 26, endPoint x: 1080, endPoint y: 107, distance: 286.9
click at [1355, 26] on button "Close" at bounding box center [1359, 24] width 57 height 19
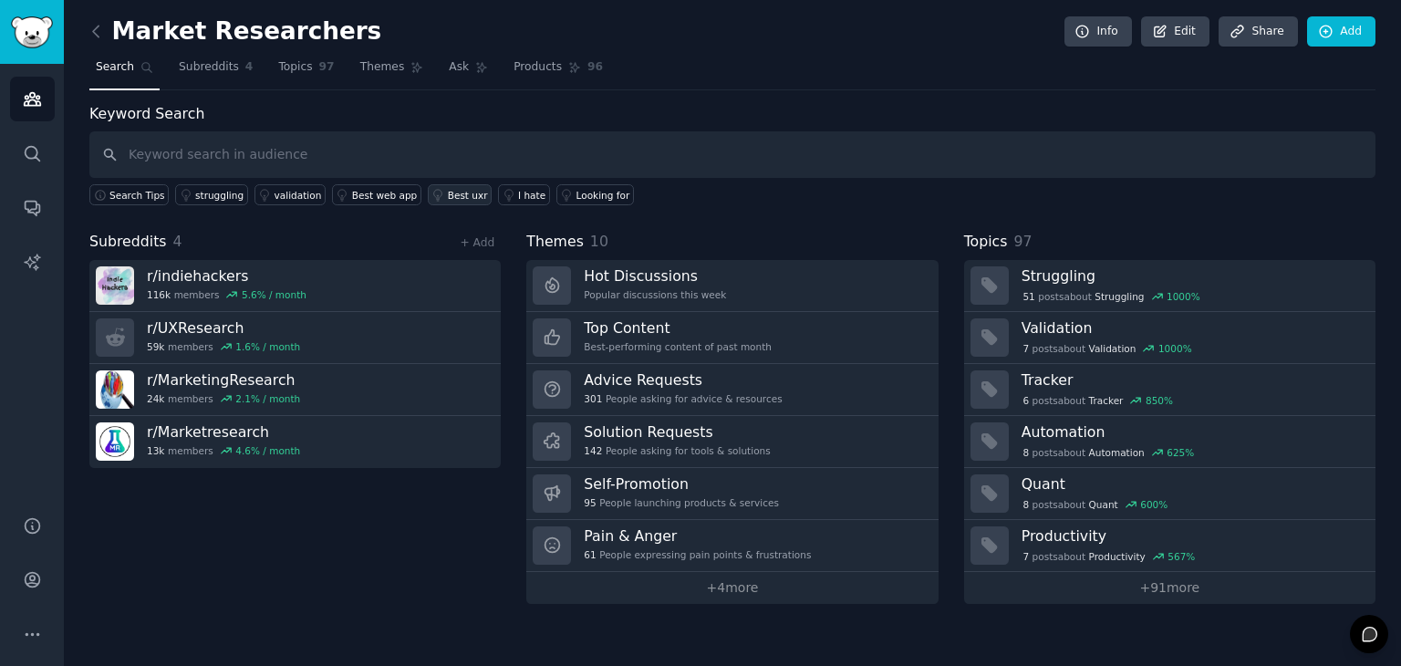
click at [445, 202] on link "Best uxr" at bounding box center [460, 194] width 64 height 21
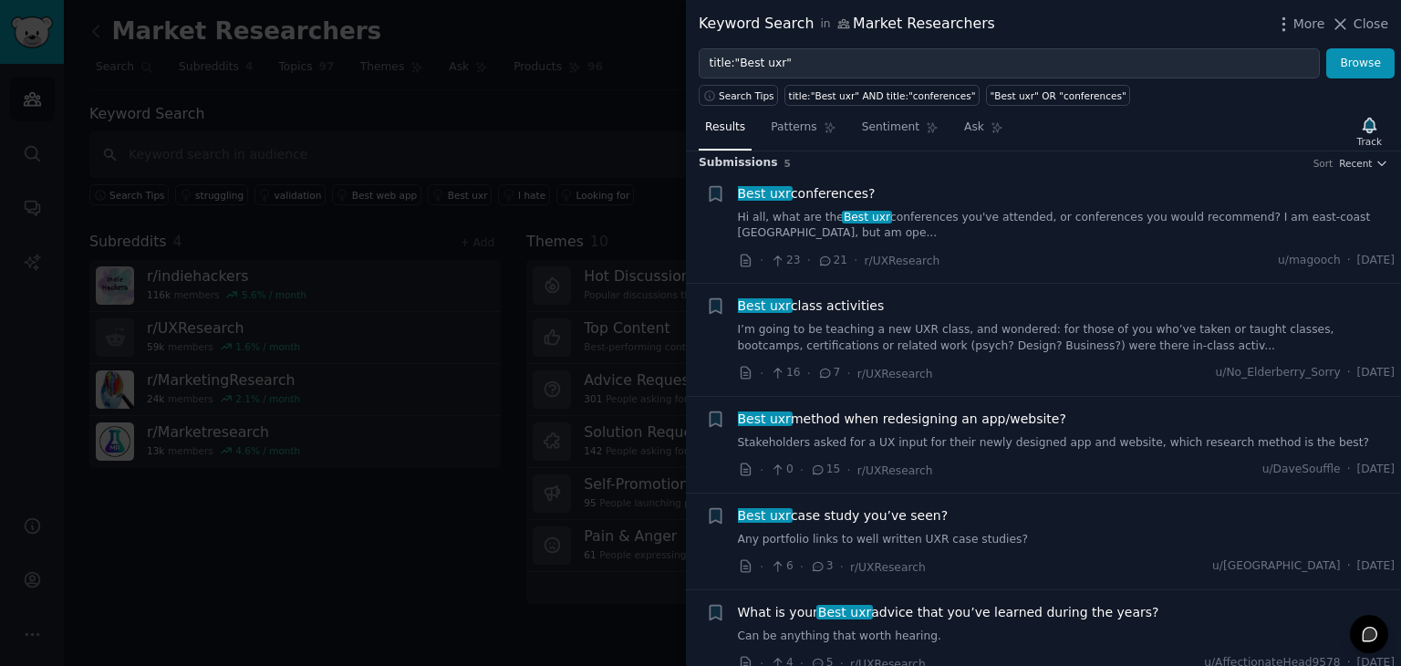
scroll to position [12, 0]
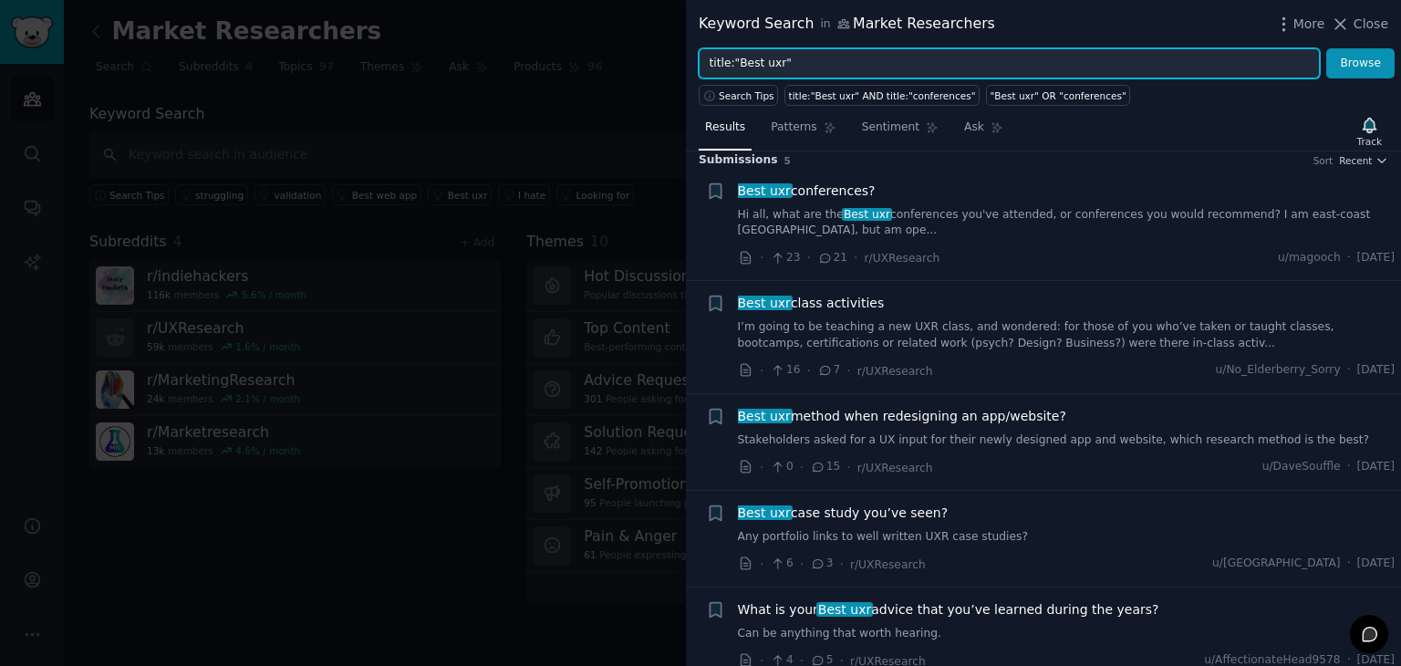
click at [854, 63] on input "title:"Best uxr"" at bounding box center [1009, 63] width 621 height 31
drag, startPoint x: 854, startPoint y: 63, endPoint x: 700, endPoint y: 81, distance: 154.3
click at [700, 81] on div "Keyword Search in Market Researchers More Close title:"Best uxr" Browse Search …" at bounding box center [1043, 333] width 715 height 666
type input "best uxr tool"
click at [1326, 48] on button "Browse" at bounding box center [1360, 63] width 68 height 31
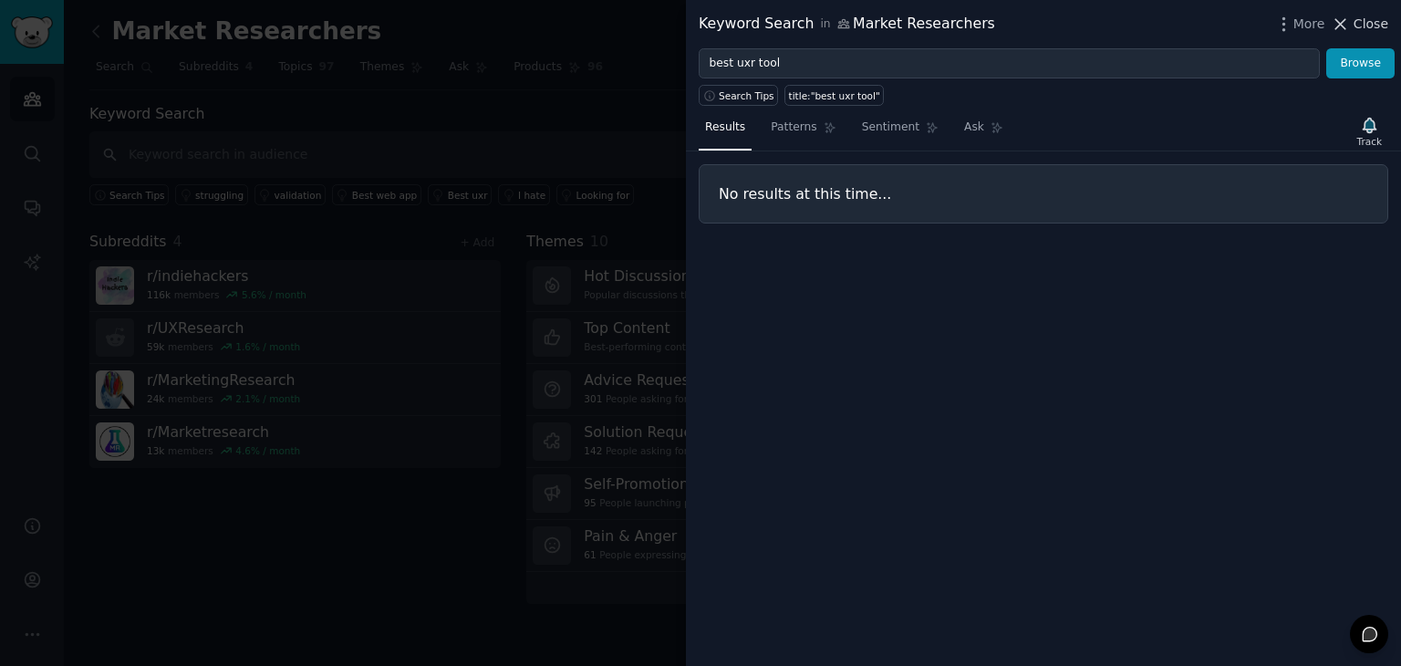
click at [1365, 27] on span "Close" at bounding box center [1370, 24] width 35 height 19
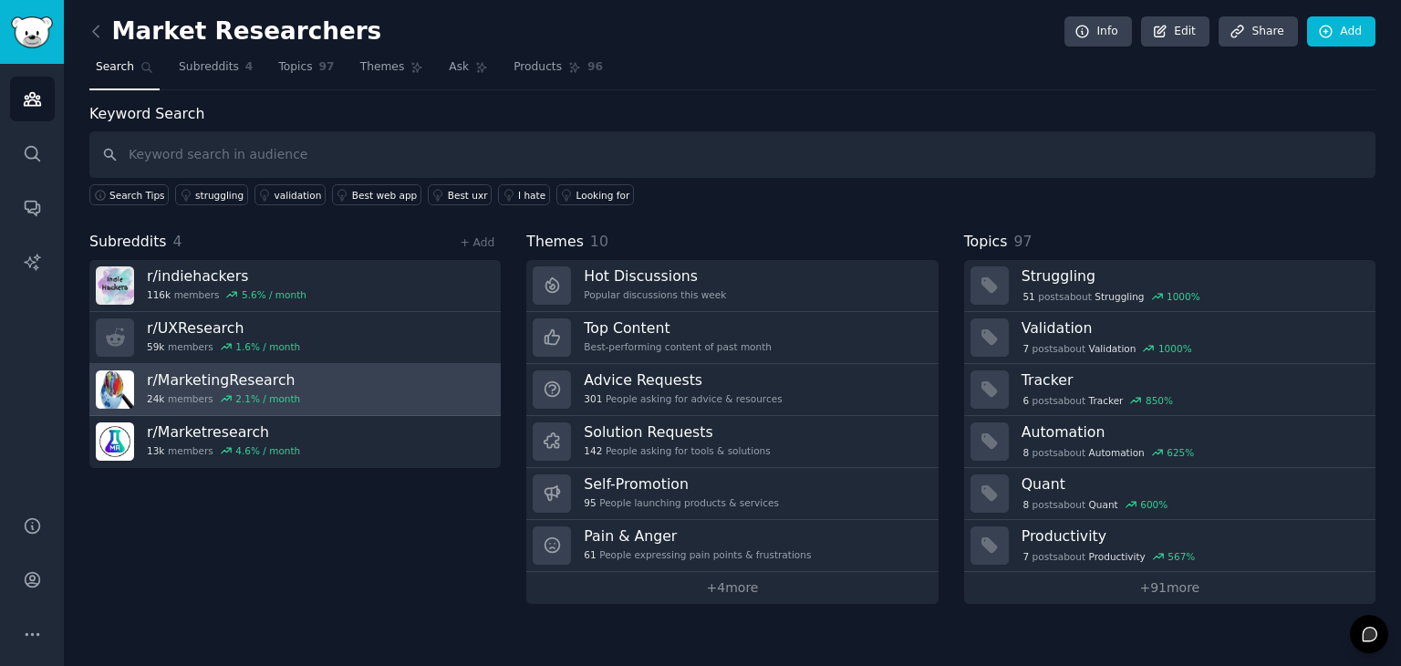
click at [328, 406] on link "r/ MarketingResearch 24k members 2.1 % / month" at bounding box center [294, 390] width 411 height 52
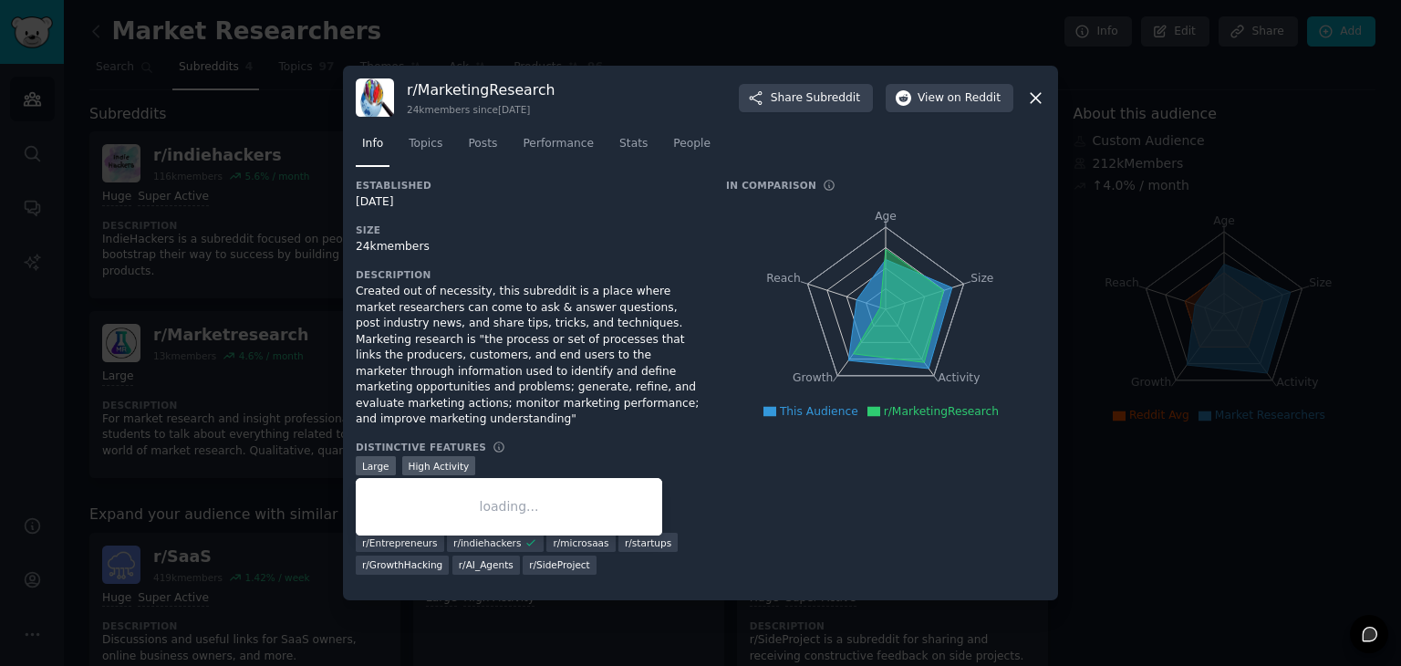
click at [459, 558] on span "r/ AI_Agents" at bounding box center [486, 564] width 55 height 13
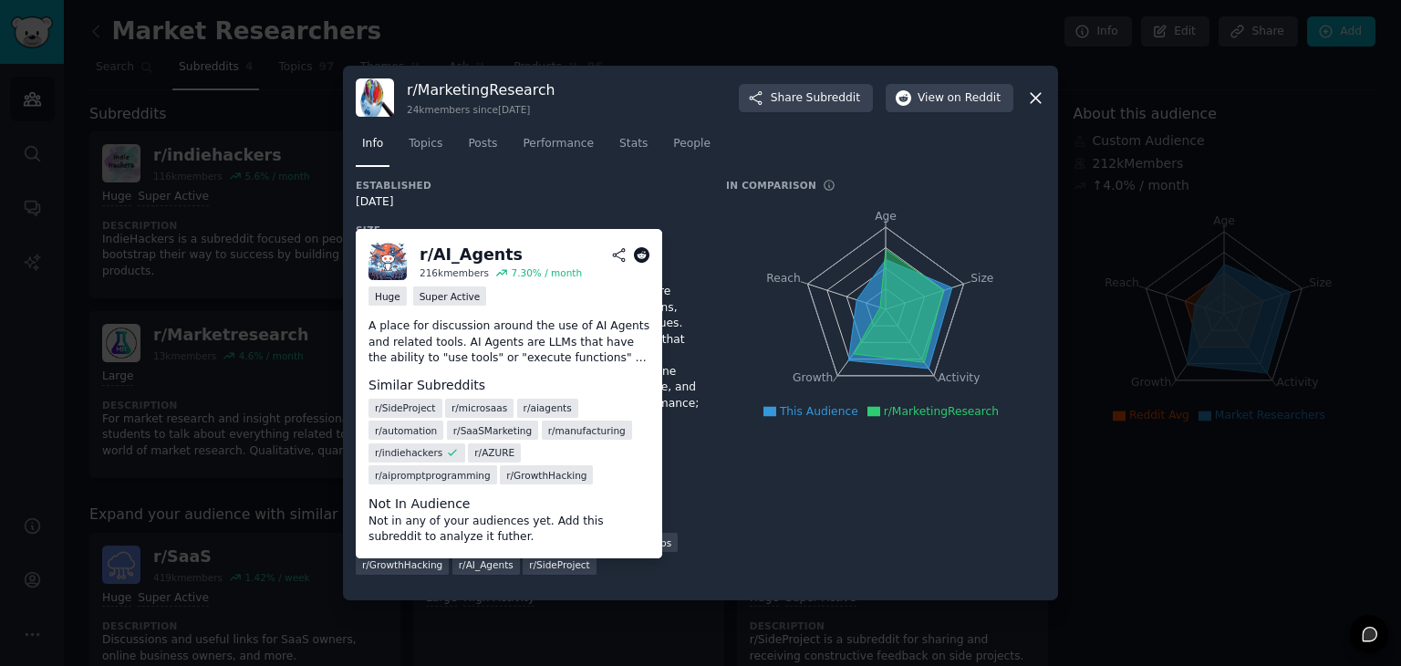
click at [459, 558] on span "r/ AI_Agents" at bounding box center [486, 564] width 55 height 13
click at [643, 264] on icon at bounding box center [642, 255] width 16 height 16
